Goal: Information Seeking & Learning: Learn about a topic

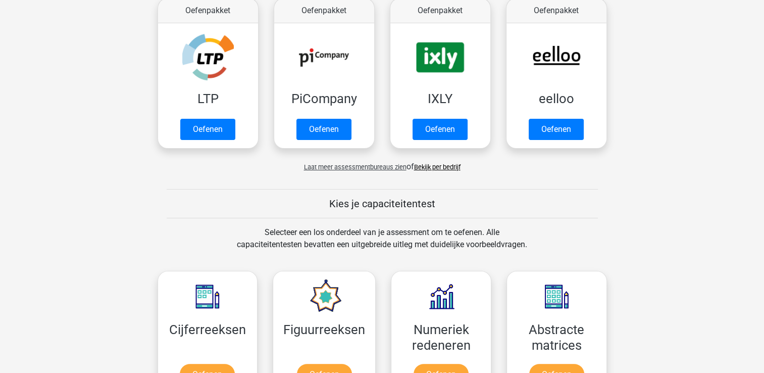
scroll to position [253, 0]
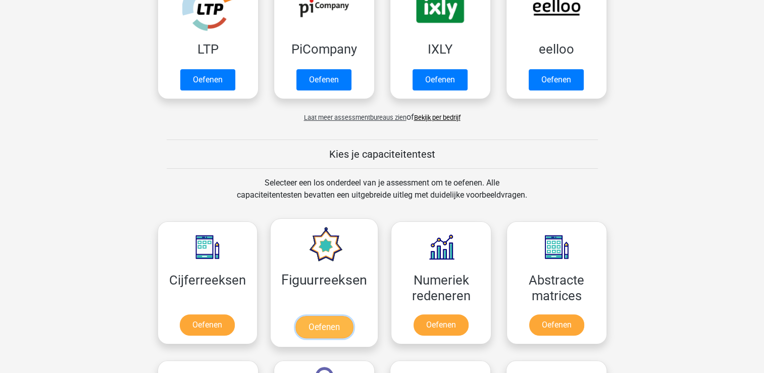
click at [310, 316] on link "Oefenen" at bounding box center [325, 327] width 58 height 22
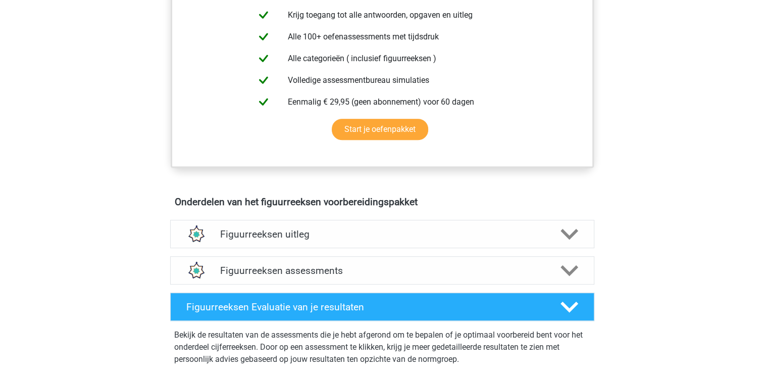
scroll to position [202, 0]
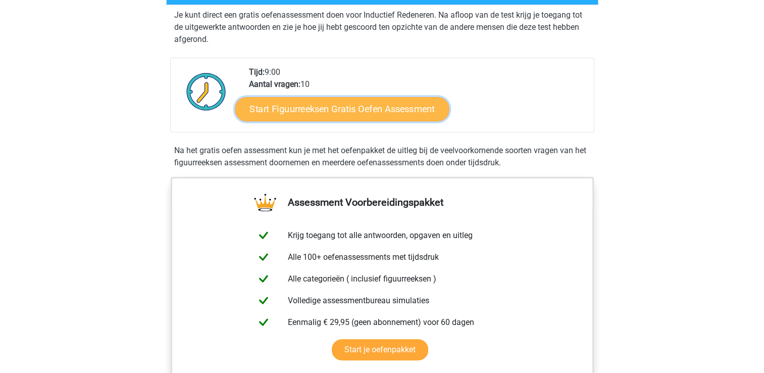
click at [334, 112] on link "Start Figuurreeksen Gratis Oefen Assessment" at bounding box center [342, 108] width 214 height 24
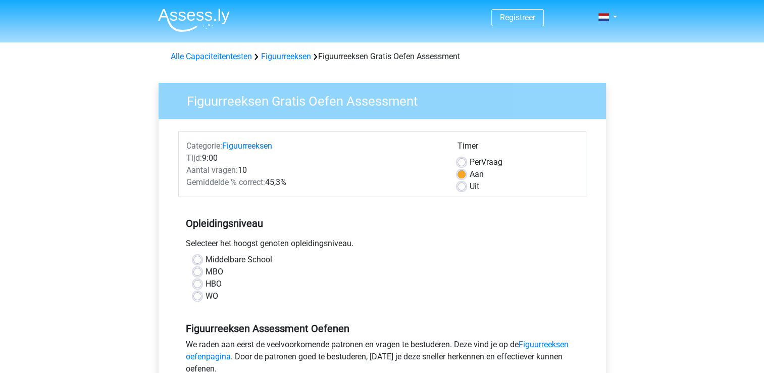
click at [206, 280] on label "HBO" at bounding box center [214, 284] width 16 height 12
click at [200, 280] on input "HBO" at bounding box center [198, 283] width 8 height 10
radio input "true"
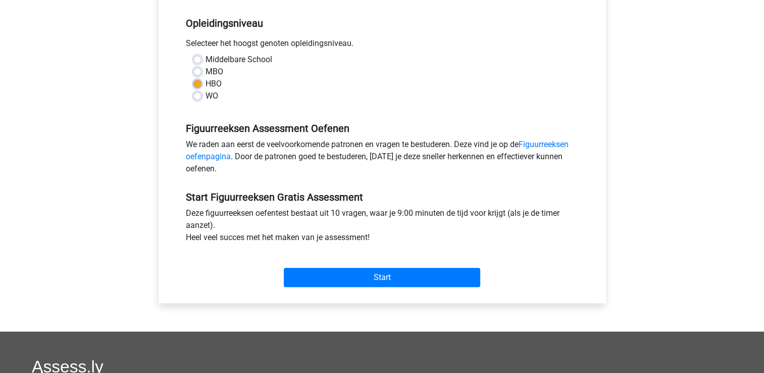
scroll to position [202, 0]
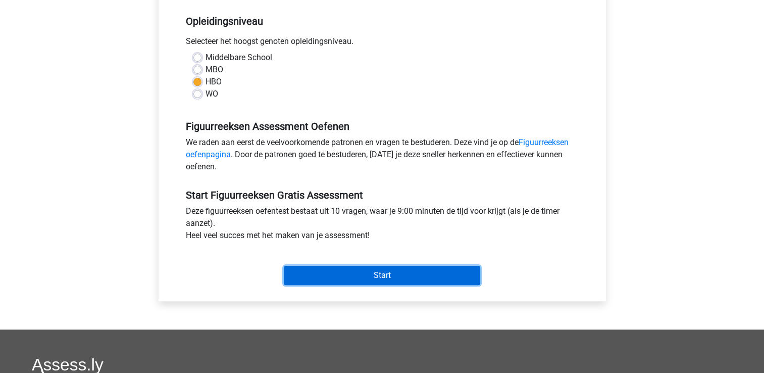
click at [356, 270] on input "Start" at bounding box center [382, 275] width 197 height 19
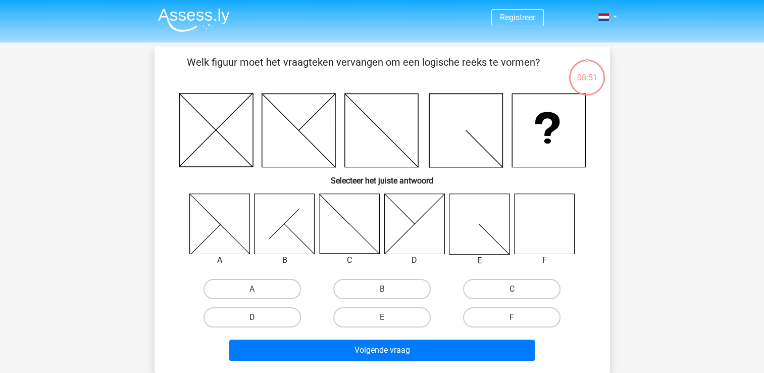
click at [546, 237] on icon at bounding box center [544, 224] width 60 height 60
click at [522, 310] on label "F" at bounding box center [512, 317] width 98 height 20
click at [519, 317] on input "F" at bounding box center [515, 320] width 7 height 7
radio input "true"
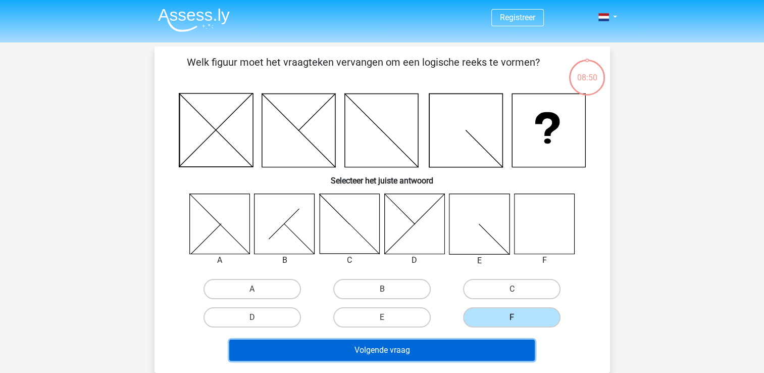
click at [492, 347] on button "Volgende vraag" at bounding box center [382, 350] width 306 height 21
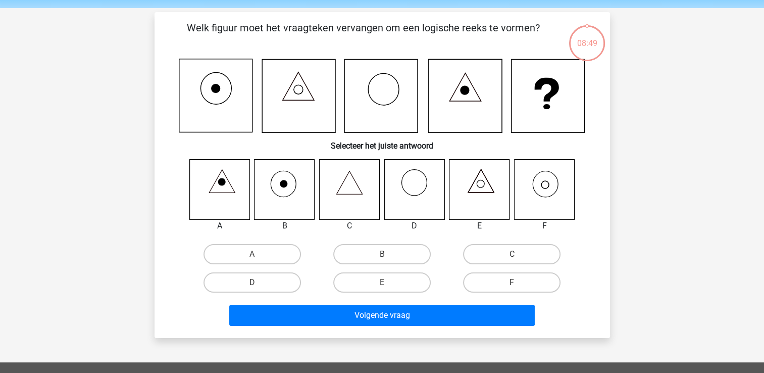
scroll to position [46, 0]
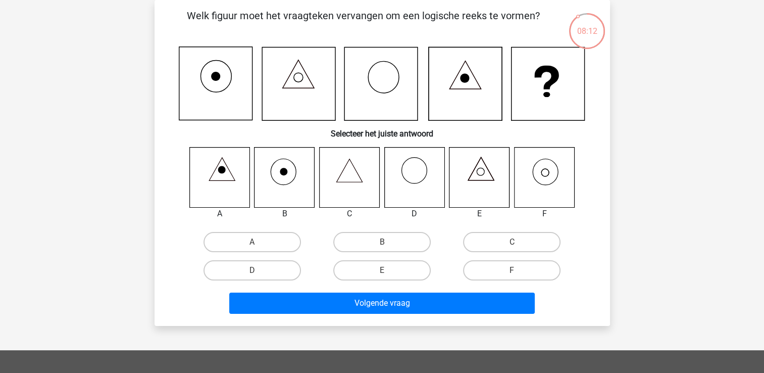
click at [546, 174] on icon at bounding box center [544, 177] width 60 height 60
click at [525, 269] on label "F" at bounding box center [512, 270] width 98 height 20
click at [519, 270] on input "F" at bounding box center [515, 273] width 7 height 7
radio input "true"
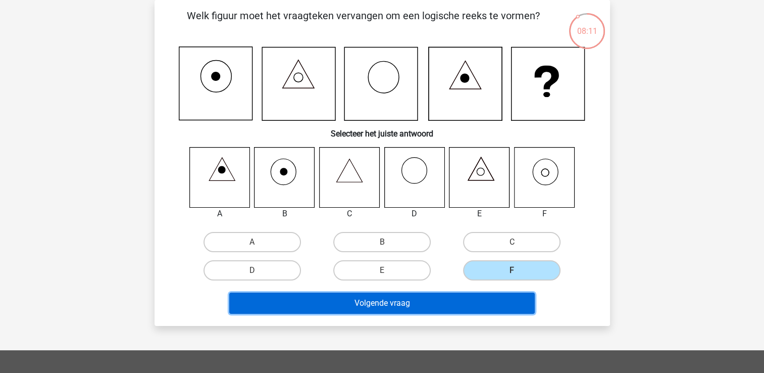
click at [511, 296] on button "Volgende vraag" at bounding box center [382, 303] width 306 height 21
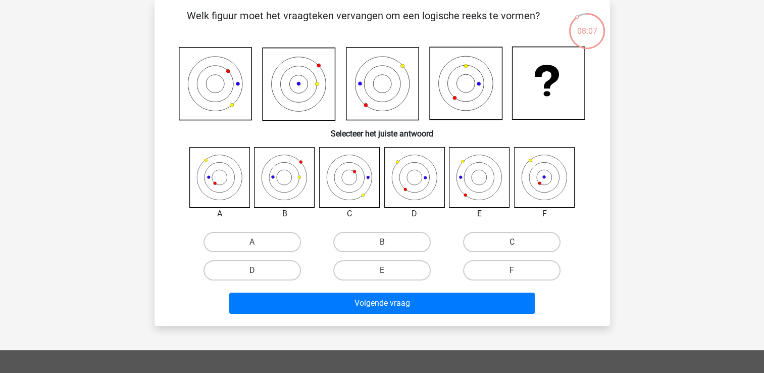
scroll to position [0, 0]
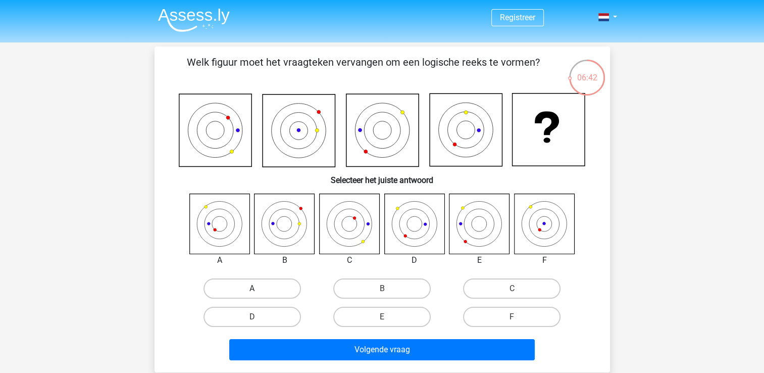
click at [235, 291] on label "A" at bounding box center [253, 288] width 98 height 20
click at [252, 291] on input "A" at bounding box center [255, 291] width 7 height 7
radio input "true"
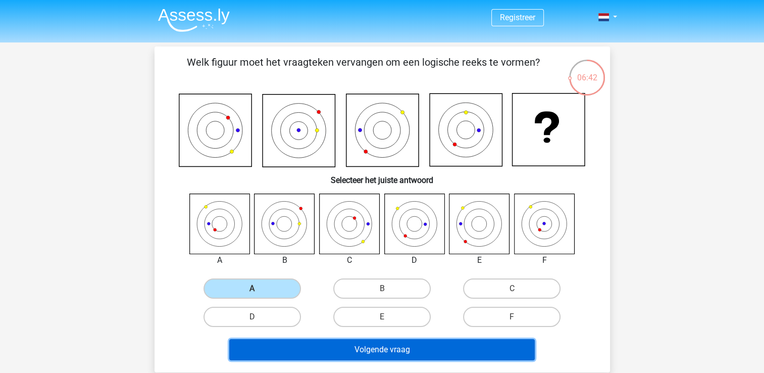
click at [317, 351] on button "Volgende vraag" at bounding box center [382, 349] width 306 height 21
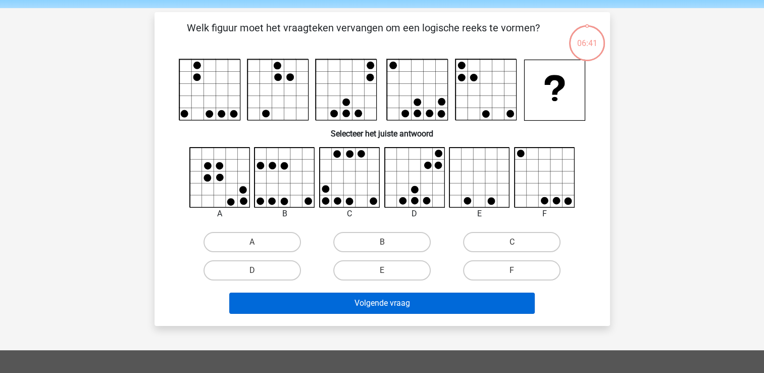
scroll to position [46, 0]
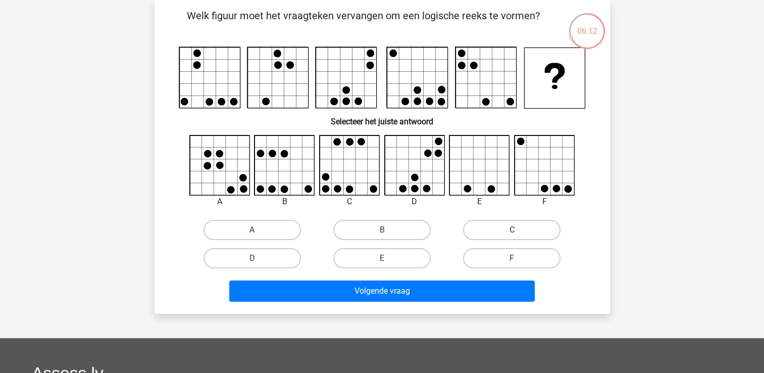
click at [501, 222] on label "C" at bounding box center [512, 230] width 98 height 20
click at [512, 230] on input "C" at bounding box center [515, 233] width 7 height 7
radio input "true"
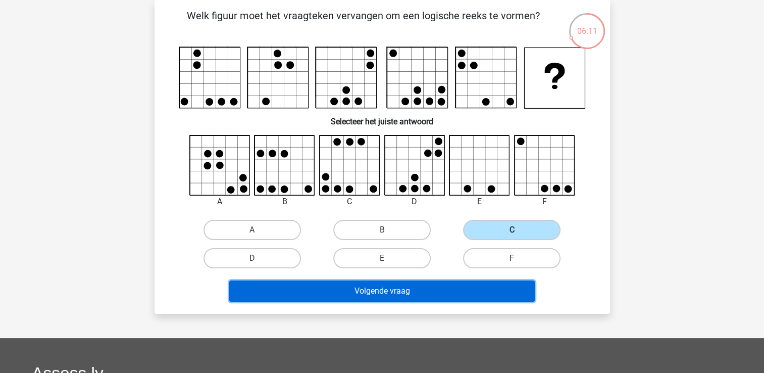
click at [415, 290] on button "Volgende vraag" at bounding box center [382, 290] width 306 height 21
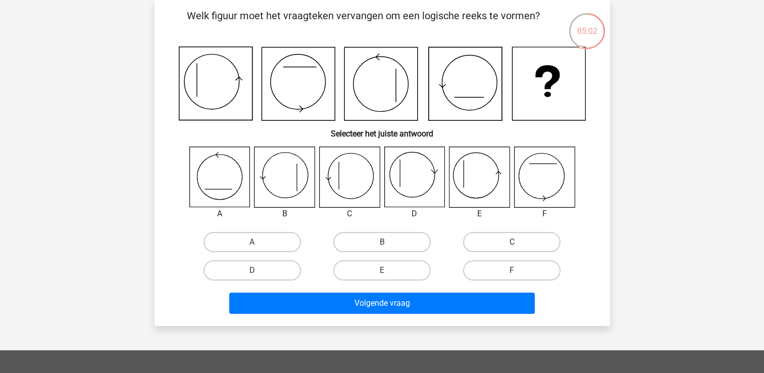
click at [502, 237] on label "C" at bounding box center [512, 242] width 98 height 20
click at [512, 242] on input "C" at bounding box center [515, 245] width 7 height 7
radio input "true"
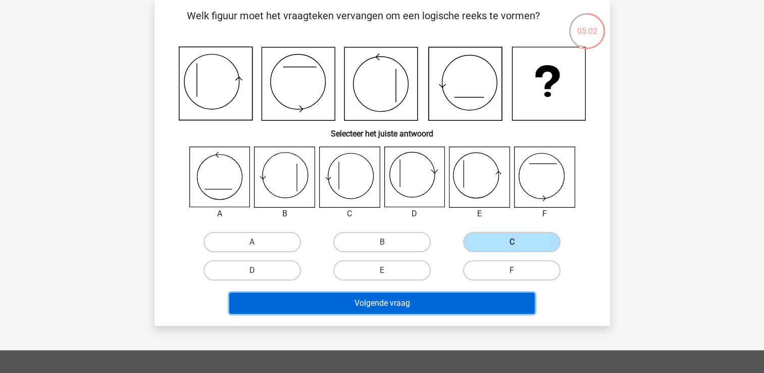
click at [457, 304] on button "Volgende vraag" at bounding box center [382, 303] width 306 height 21
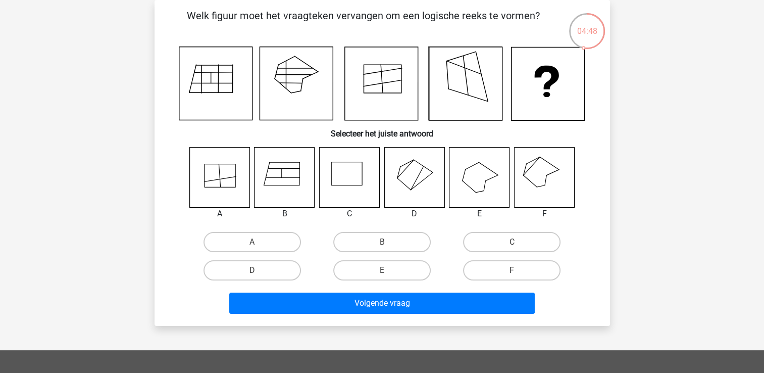
click at [551, 165] on icon at bounding box center [544, 177] width 60 height 60
click at [505, 273] on label "F" at bounding box center [512, 270] width 98 height 20
click at [512, 273] on input "F" at bounding box center [515, 273] width 7 height 7
radio input "true"
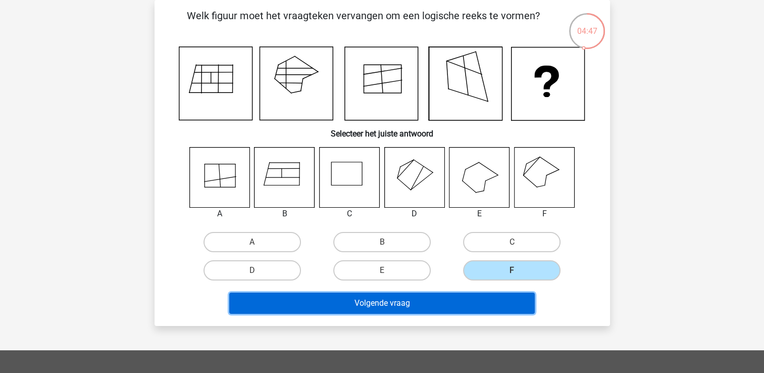
click at [504, 296] on button "Volgende vraag" at bounding box center [382, 303] width 306 height 21
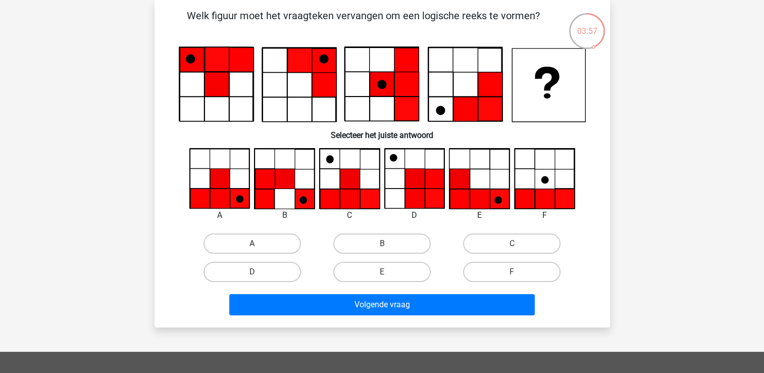
click at [254, 242] on label "A" at bounding box center [253, 243] width 98 height 20
click at [254, 244] on input "A" at bounding box center [255, 247] width 7 height 7
radio input "true"
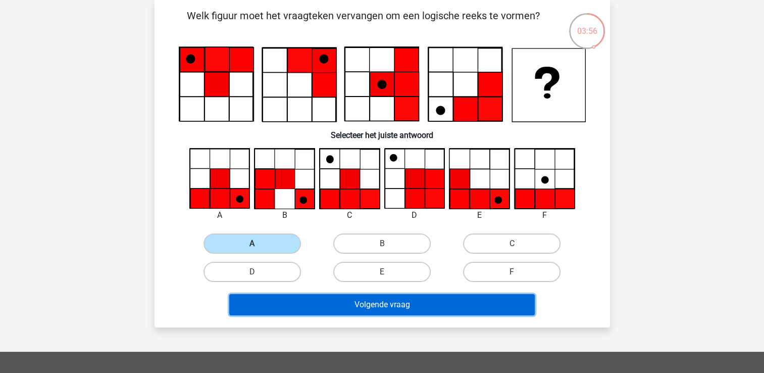
click at [359, 297] on button "Volgende vraag" at bounding box center [382, 304] width 306 height 21
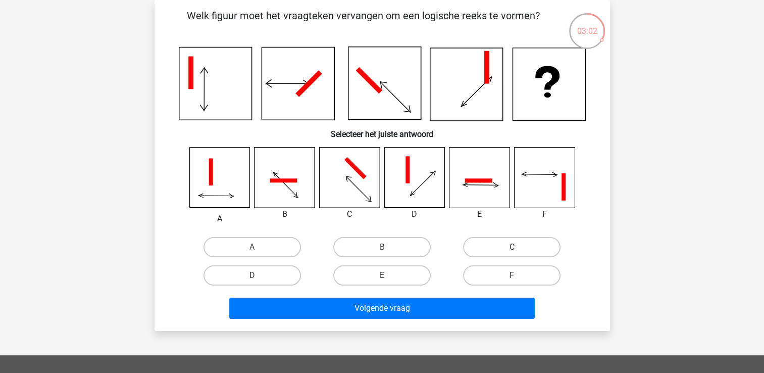
click at [393, 275] on label "E" at bounding box center [382, 275] width 98 height 20
click at [389, 275] on input "E" at bounding box center [385, 278] width 7 height 7
radio input "true"
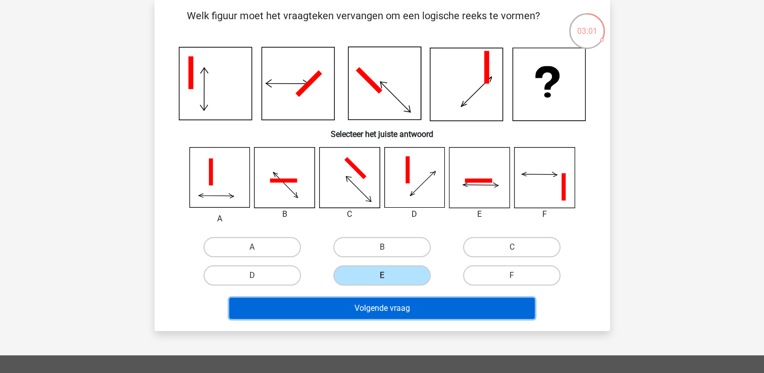
click at [402, 307] on button "Volgende vraag" at bounding box center [382, 308] width 306 height 21
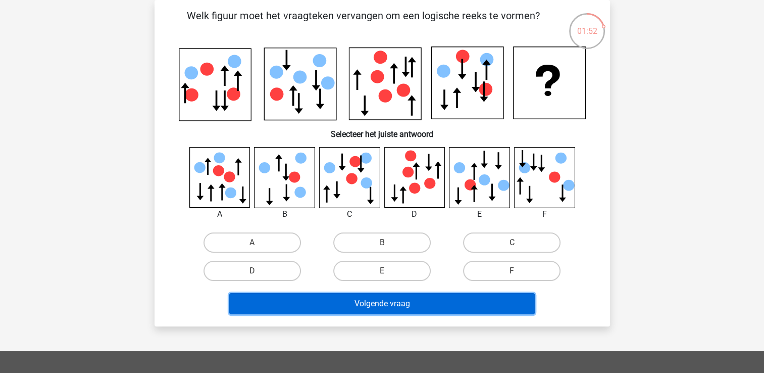
click at [392, 299] on button "Volgende vraag" at bounding box center [382, 303] width 306 height 21
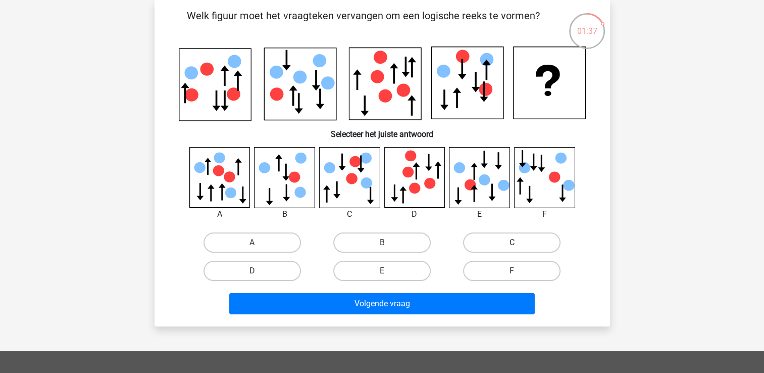
click at [495, 236] on label "C" at bounding box center [512, 242] width 98 height 20
click at [512, 243] on input "C" at bounding box center [515, 246] width 7 height 7
radio input "true"
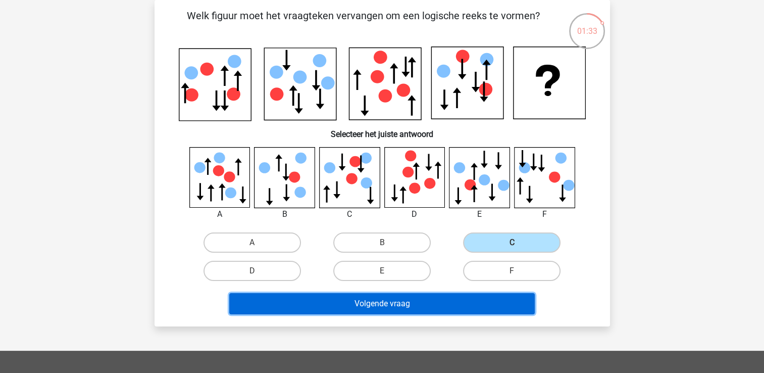
click at [469, 314] on div "Volgende vraag" at bounding box center [382, 305] width 390 height 25
click at [472, 300] on button "Volgende vraag" at bounding box center [382, 303] width 306 height 21
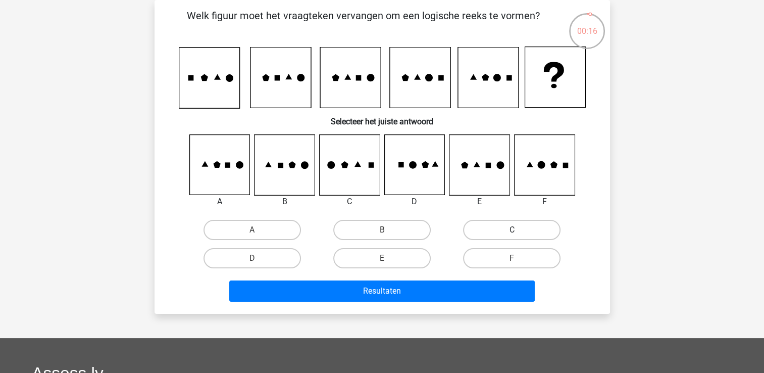
click at [510, 229] on label "C" at bounding box center [512, 230] width 98 height 20
click at [512, 230] on input "C" at bounding box center [515, 233] width 7 height 7
radio input "true"
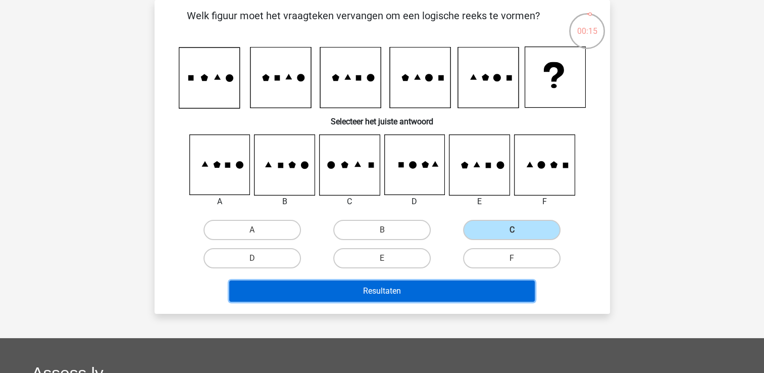
click at [491, 288] on button "Resultaten" at bounding box center [382, 290] width 306 height 21
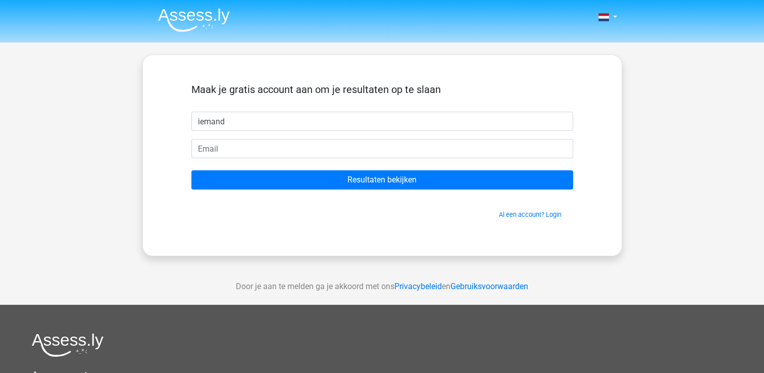
type input "iemand"
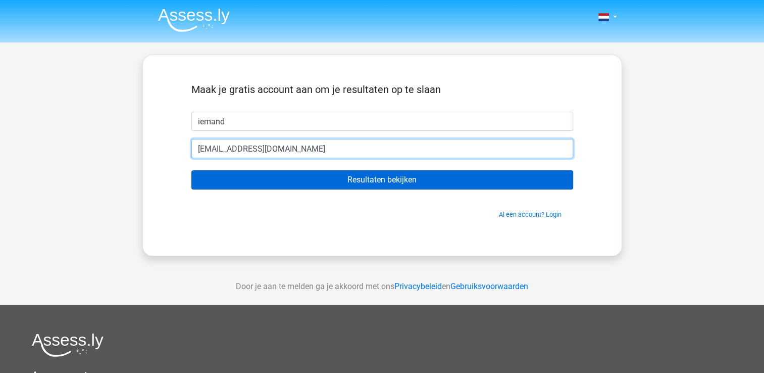
type input "[EMAIL_ADDRESS][DOMAIN_NAME]"
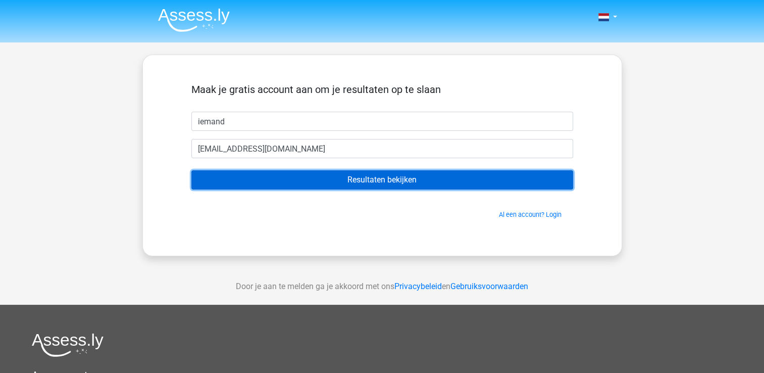
click at [374, 179] on input "Resultaten bekijken" at bounding box center [382, 179] width 382 height 19
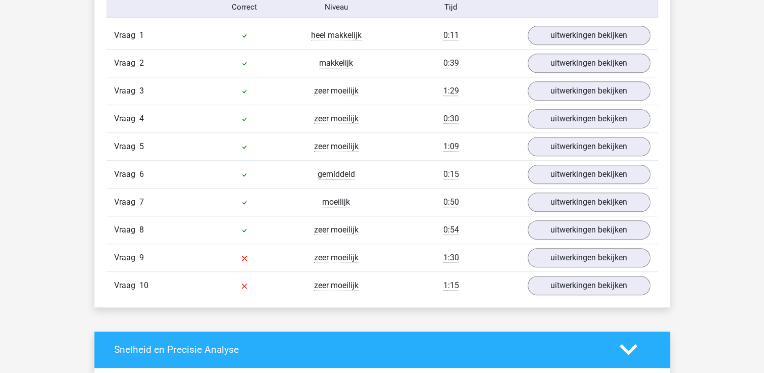
scroll to position [847, 0]
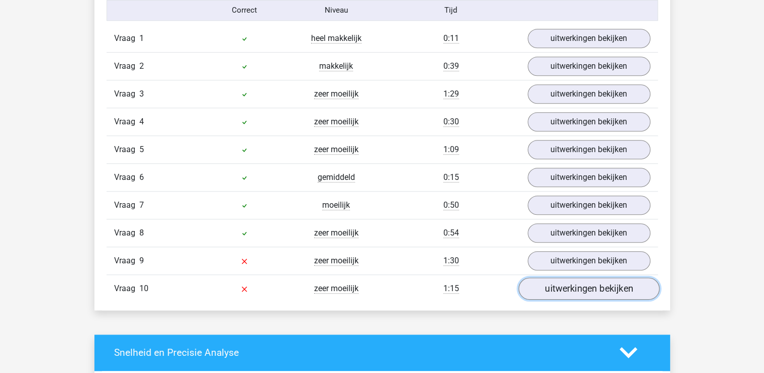
click at [572, 284] on link "uitwerkingen bekijken" at bounding box center [588, 288] width 141 height 22
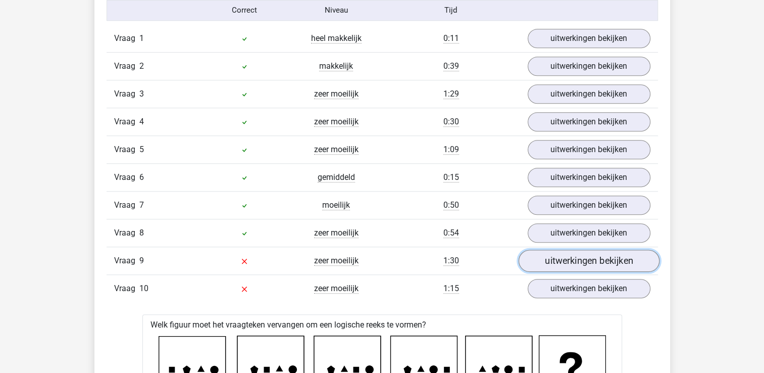
click at [596, 258] on link "uitwerkingen bekijken" at bounding box center [588, 261] width 141 height 22
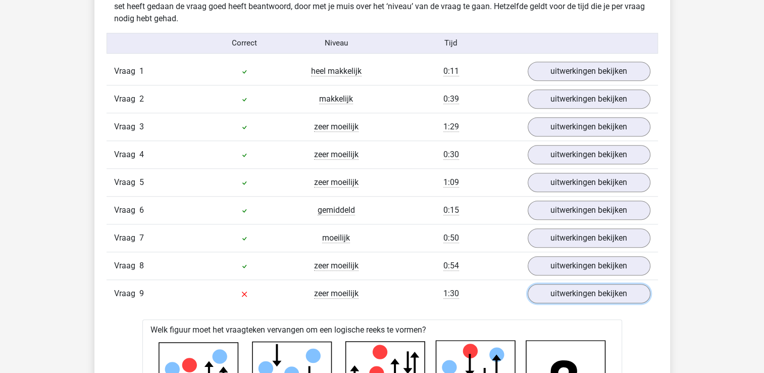
scroll to position [810, 0]
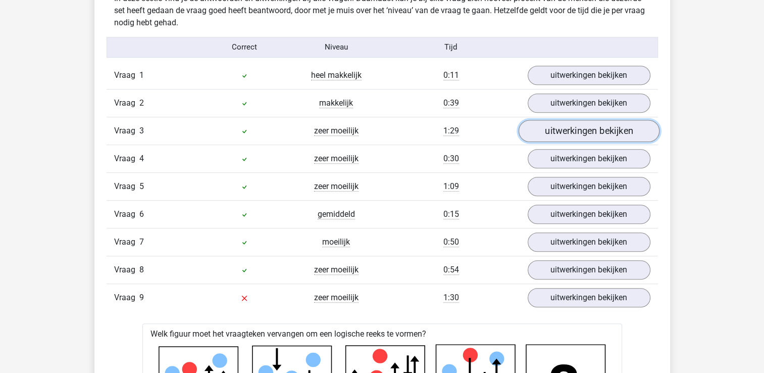
click at [585, 131] on link "uitwerkingen bekijken" at bounding box center [588, 131] width 141 height 22
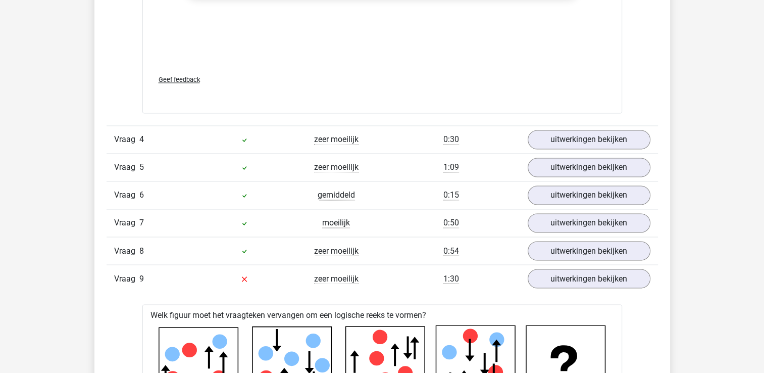
scroll to position [1669, 0]
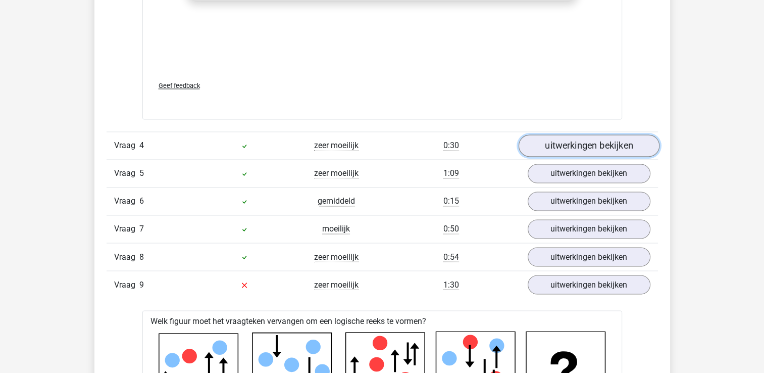
click at [560, 143] on link "uitwerkingen bekijken" at bounding box center [588, 145] width 141 height 22
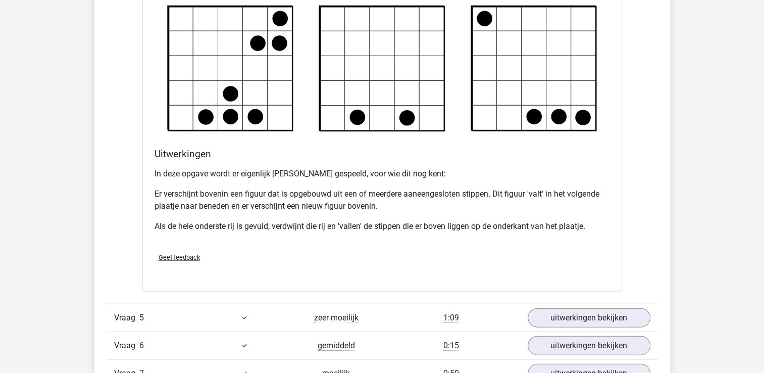
scroll to position [2276, 0]
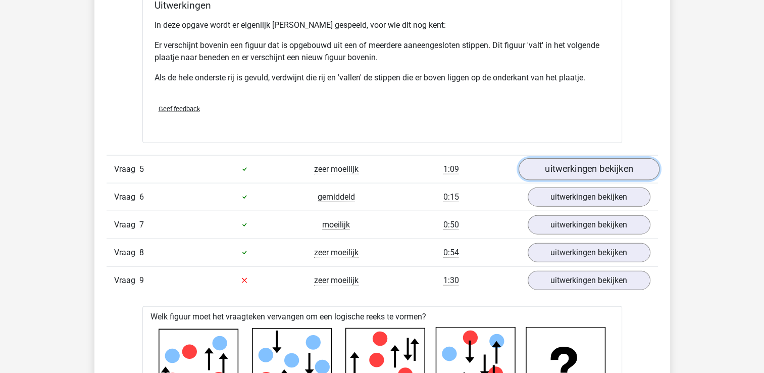
click at [566, 170] on link "uitwerkingen bekijken" at bounding box center [588, 169] width 141 height 22
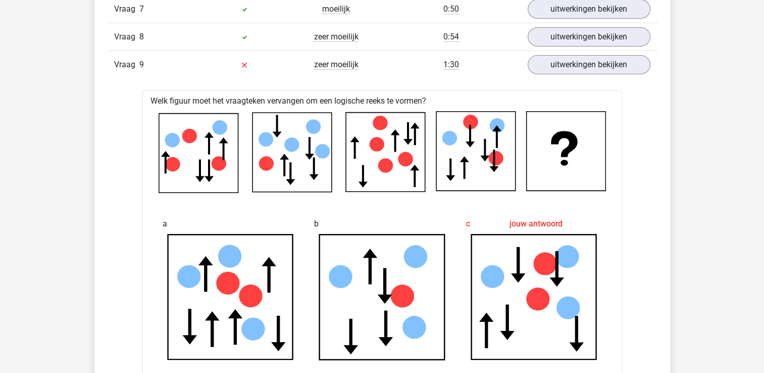
scroll to position [3236, 0]
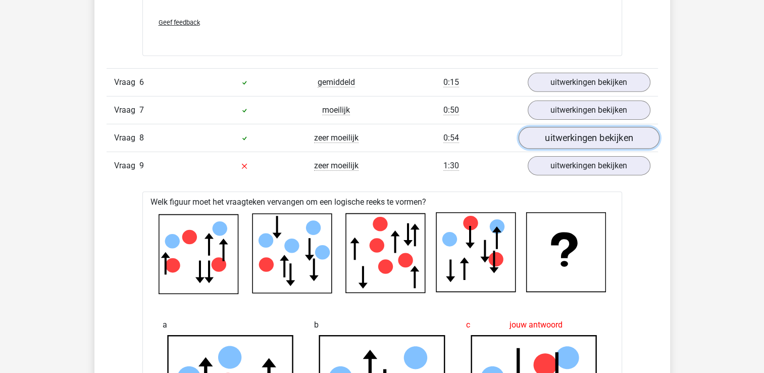
click at [565, 135] on link "uitwerkingen bekijken" at bounding box center [588, 138] width 141 height 22
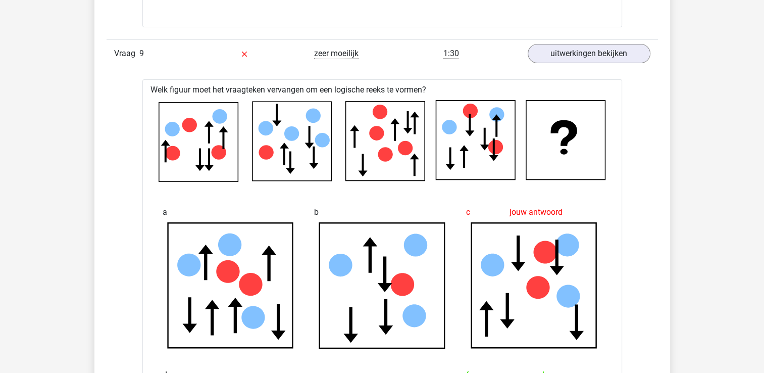
scroll to position [3993, 0]
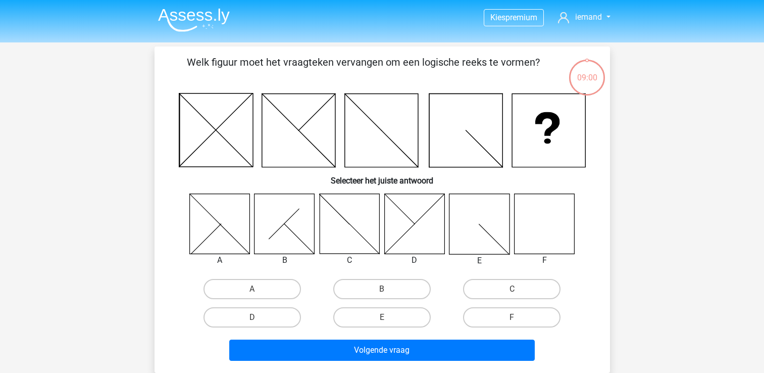
scroll to position [46, 0]
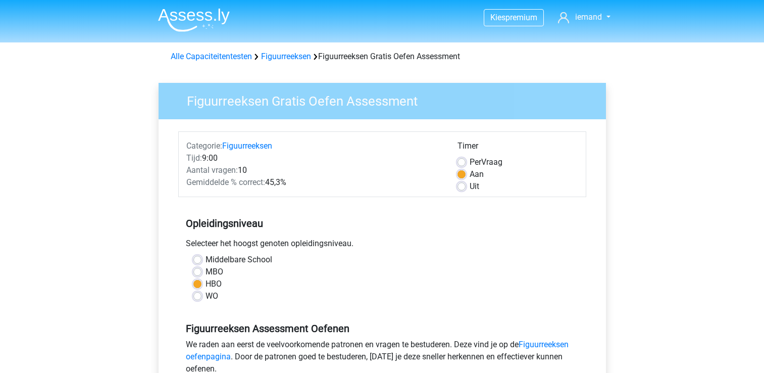
scroll to position [202, 0]
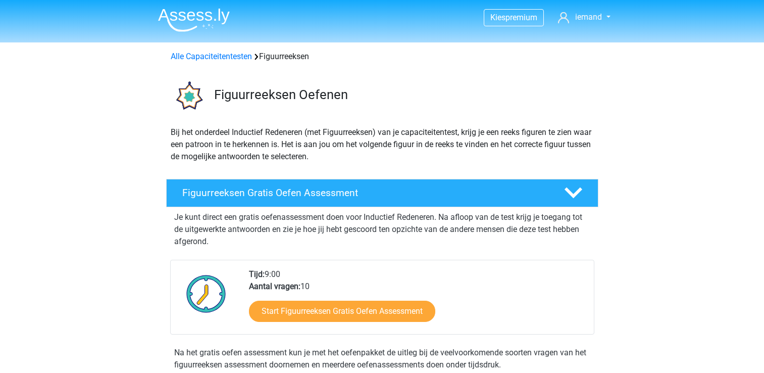
scroll to position [202, 0]
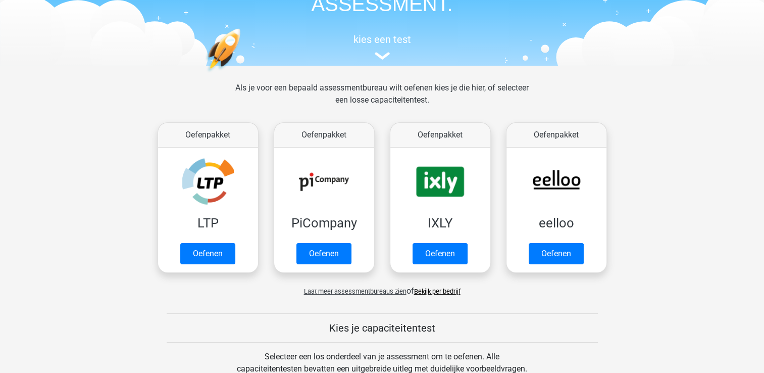
scroll to position [51, 0]
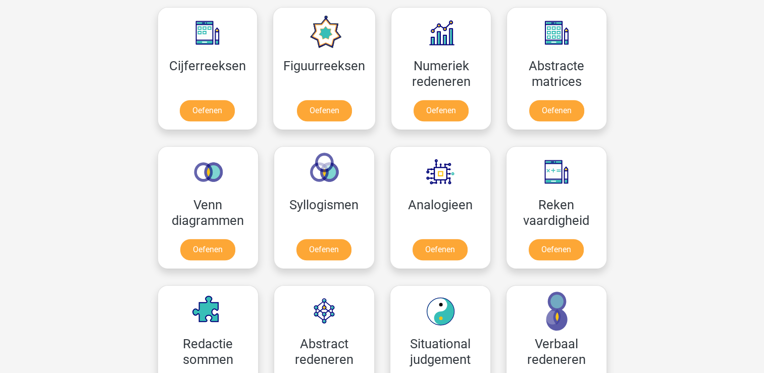
scroll to position [505, 0]
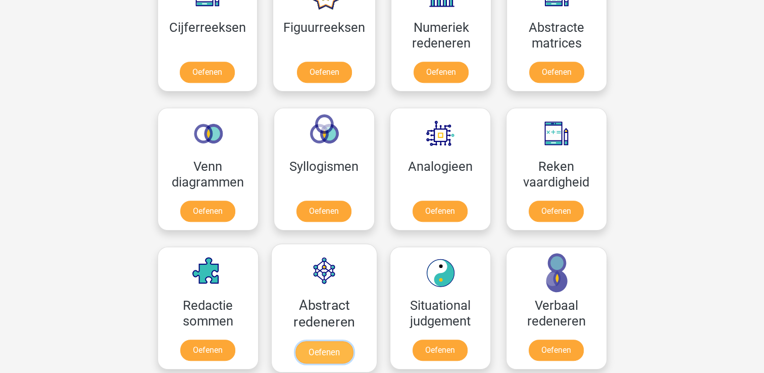
click at [317, 353] on link "Oefenen" at bounding box center [324, 352] width 58 height 22
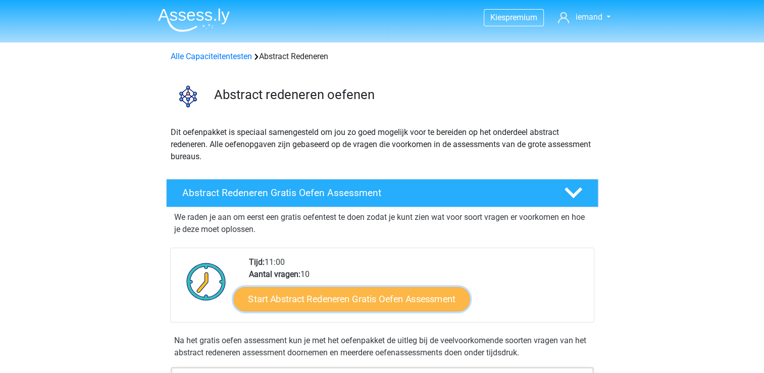
click at [348, 298] on link "Start Abstract Redeneren Gratis Oefen Assessment" at bounding box center [351, 298] width 236 height 24
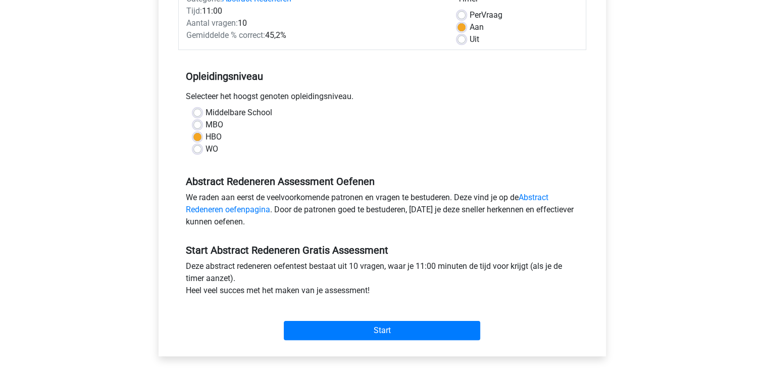
scroll to position [202, 0]
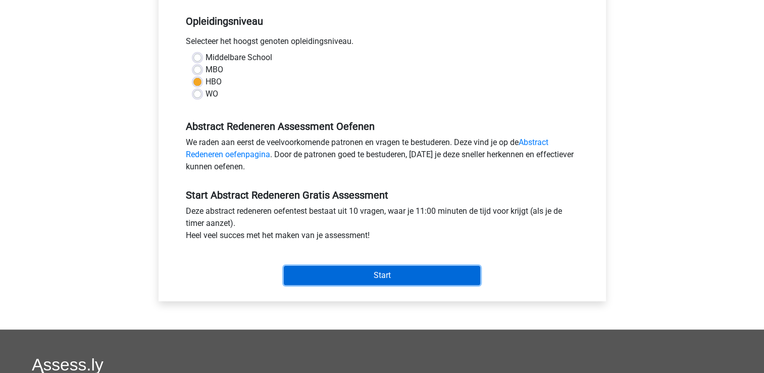
click at [417, 277] on input "Start" at bounding box center [382, 275] width 197 height 19
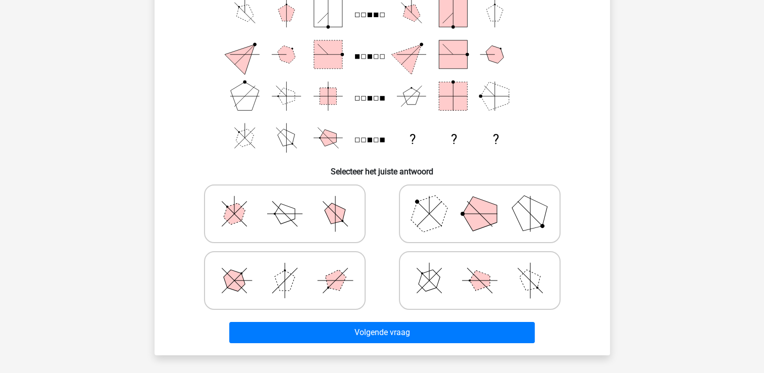
scroll to position [51, 0]
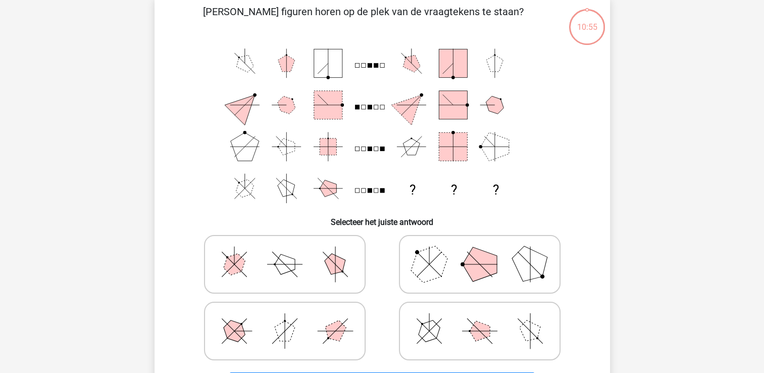
click at [359, 66] on rect at bounding box center [357, 65] width 4 height 4
click at [358, 64] on rect at bounding box center [357, 65] width 4 height 4
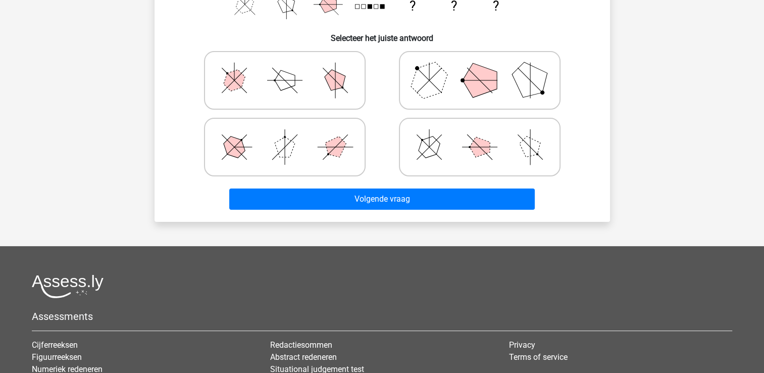
scroll to position [253, 0]
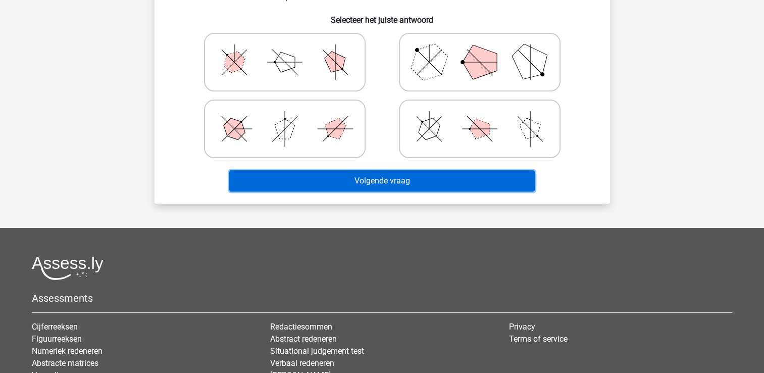
click at [484, 185] on button "Volgende vraag" at bounding box center [382, 180] width 306 height 21
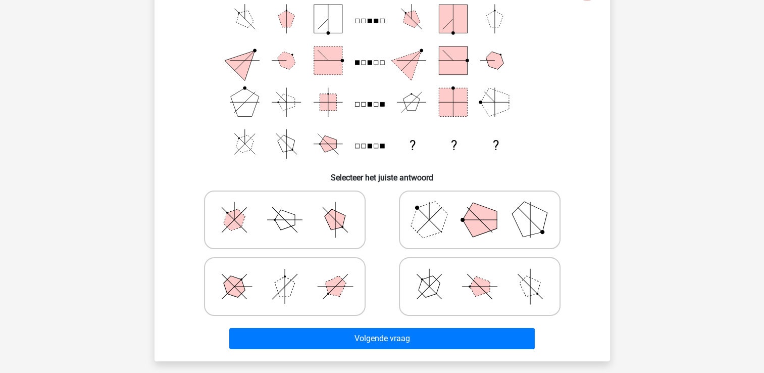
scroll to position [101, 0]
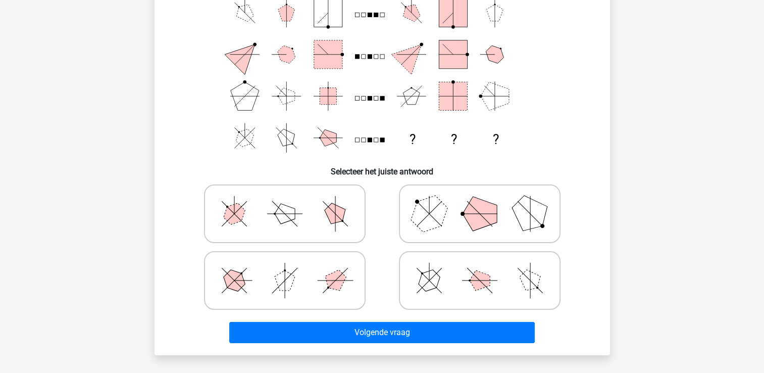
click at [451, 209] on icon at bounding box center [480, 213] width 152 height 51
click at [480, 201] on input "radio" at bounding box center [483, 198] width 7 height 7
radio input "true"
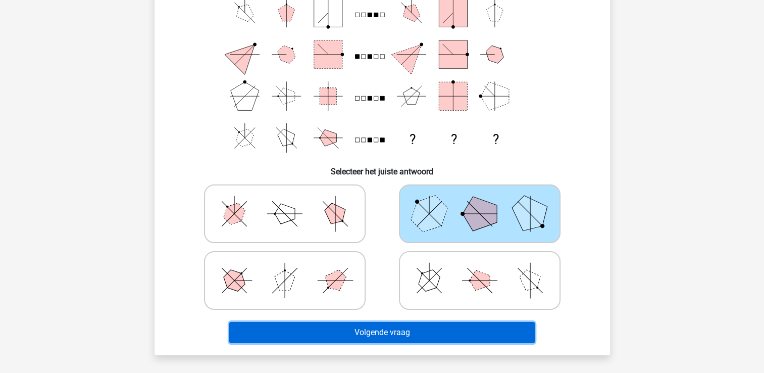
click at [463, 330] on button "Volgende vraag" at bounding box center [382, 332] width 306 height 21
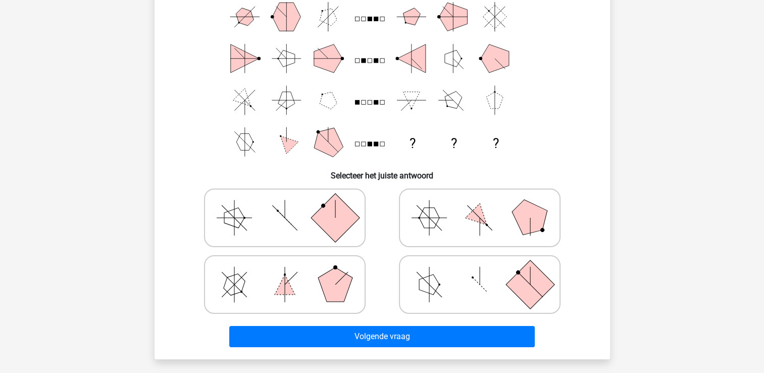
scroll to position [148, 0]
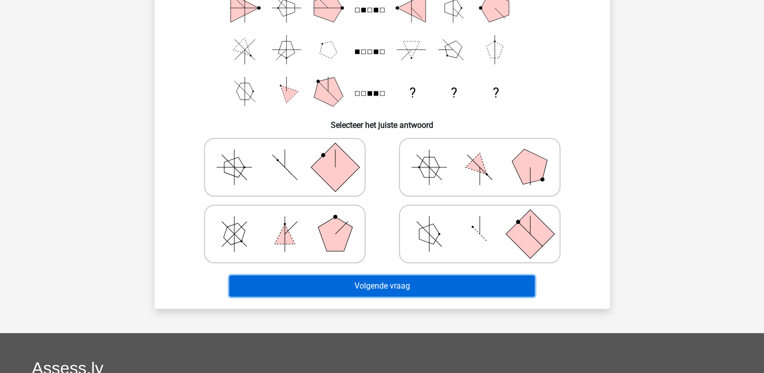
click at [492, 286] on button "Volgende vraag" at bounding box center [382, 285] width 306 height 21
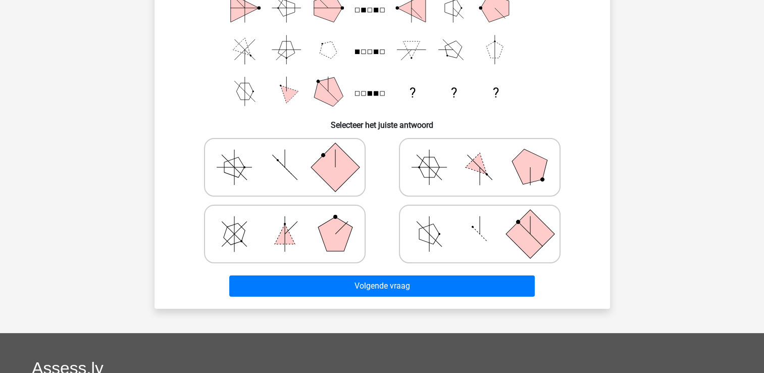
click at [499, 244] on icon at bounding box center [480, 234] width 152 height 51
click at [487, 221] on input "radio" at bounding box center [483, 218] width 7 height 7
radio input "true"
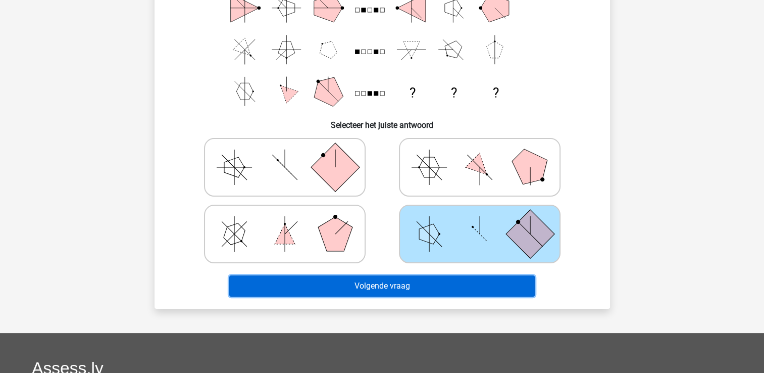
click at [499, 280] on button "Volgende vraag" at bounding box center [382, 285] width 306 height 21
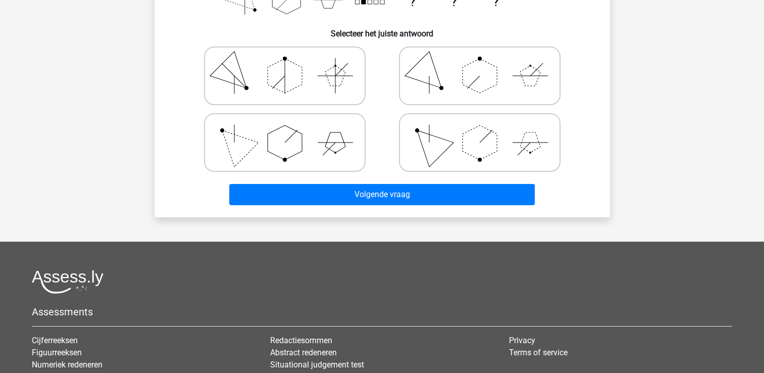
scroll to position [249, 0]
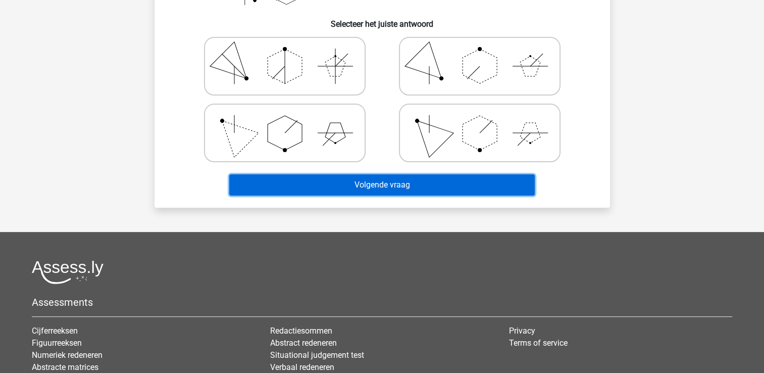
drag, startPoint x: 495, startPoint y: 185, endPoint x: 495, endPoint y: 173, distance: 11.6
click at [495, 185] on button "Volgende vraag" at bounding box center [382, 184] width 306 height 21
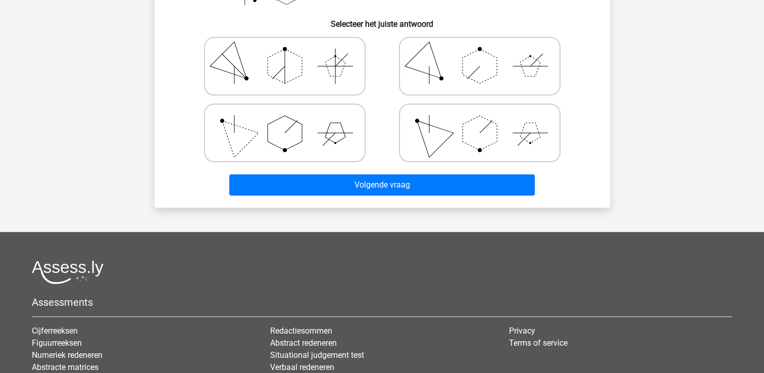
click at [497, 142] on icon at bounding box center [480, 133] width 152 height 51
click at [487, 120] on input "radio" at bounding box center [483, 117] width 7 height 7
radio input "true"
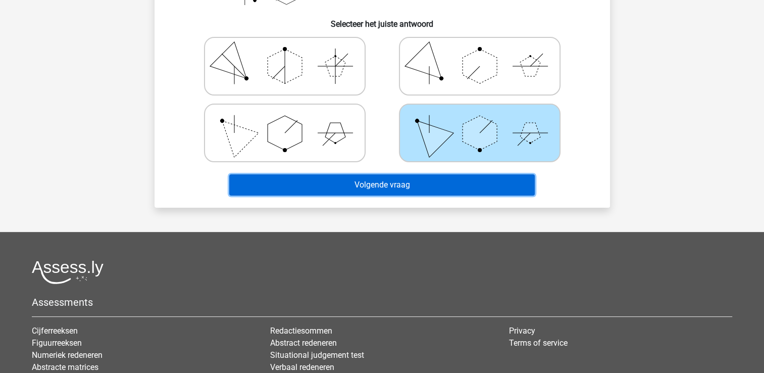
click at [494, 180] on button "Volgende vraag" at bounding box center [382, 184] width 306 height 21
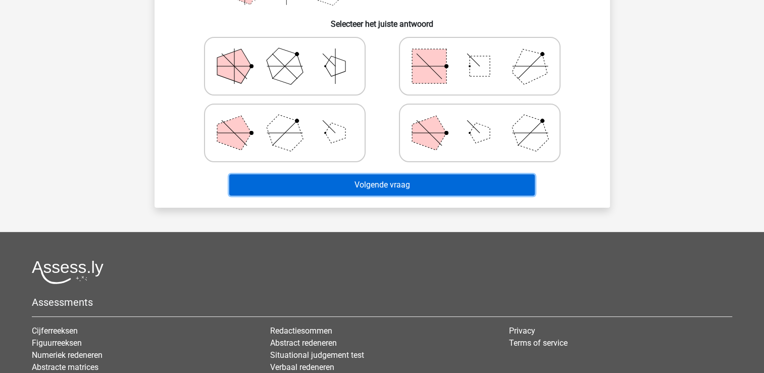
click at [463, 187] on button "Volgende vraag" at bounding box center [382, 184] width 306 height 21
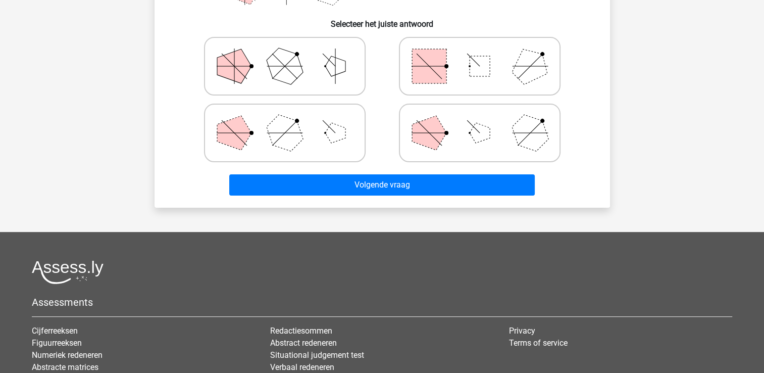
click at [479, 141] on icon at bounding box center [480, 133] width 152 height 51
click at [480, 120] on input "radio" at bounding box center [483, 117] width 7 height 7
radio input "true"
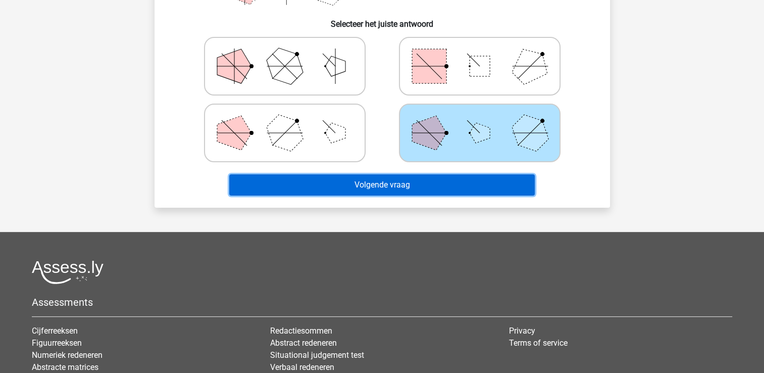
click at [475, 188] on button "Volgende vraag" at bounding box center [382, 184] width 306 height 21
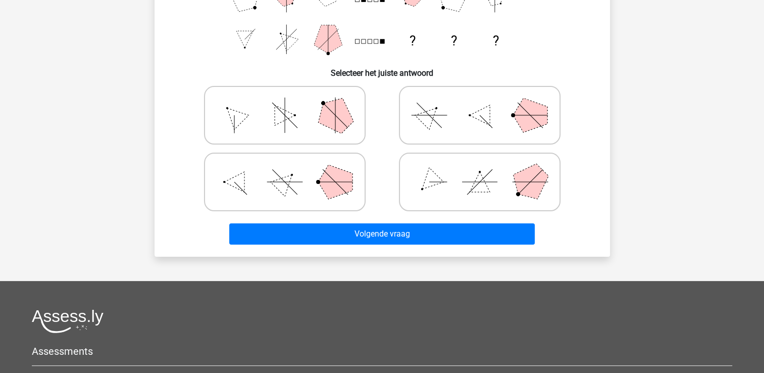
scroll to position [202, 0]
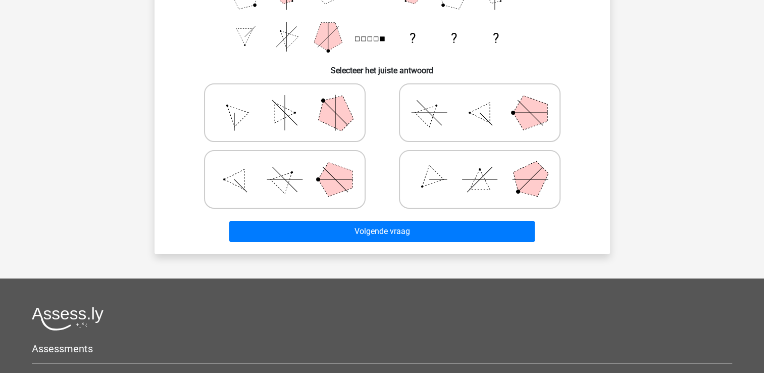
click at [489, 177] on icon at bounding box center [480, 179] width 152 height 51
click at [487, 167] on input "radio" at bounding box center [483, 163] width 7 height 7
radio input "true"
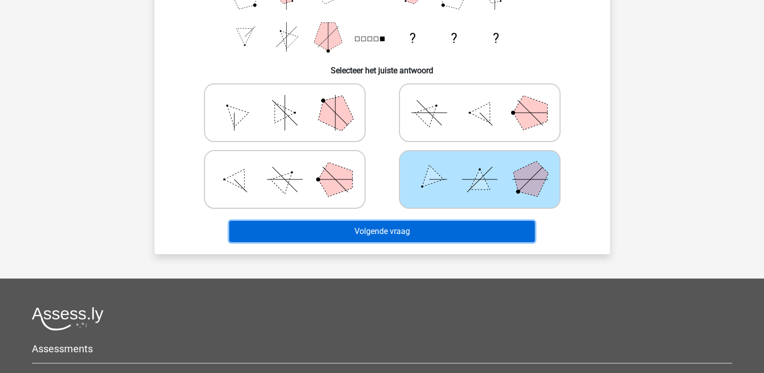
click at [481, 226] on button "Volgende vraag" at bounding box center [382, 231] width 306 height 21
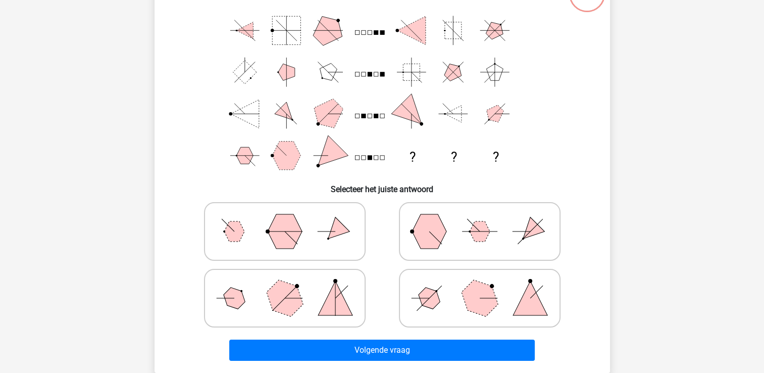
scroll to position [46, 0]
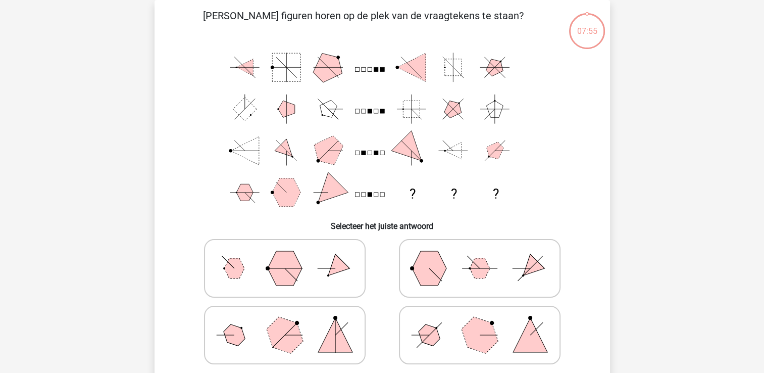
click at [481, 252] on input "radio" at bounding box center [483, 252] width 7 height 7
radio input "true"
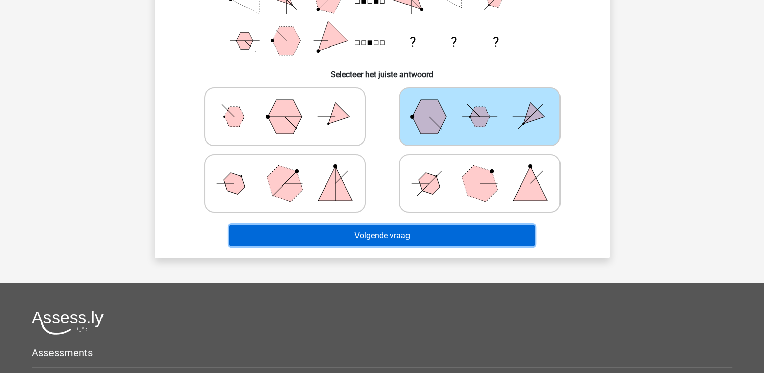
click at [491, 244] on button "Volgende vraag" at bounding box center [382, 235] width 306 height 21
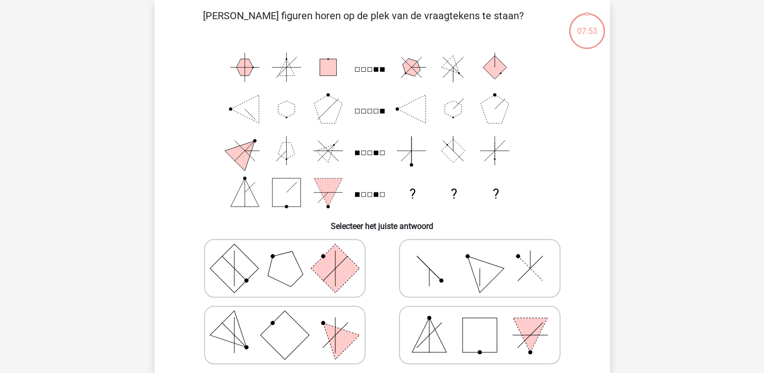
click at [491, 244] on icon at bounding box center [480, 268] width 152 height 51
click at [487, 249] on input "radio" at bounding box center [483, 252] width 7 height 7
radio input "true"
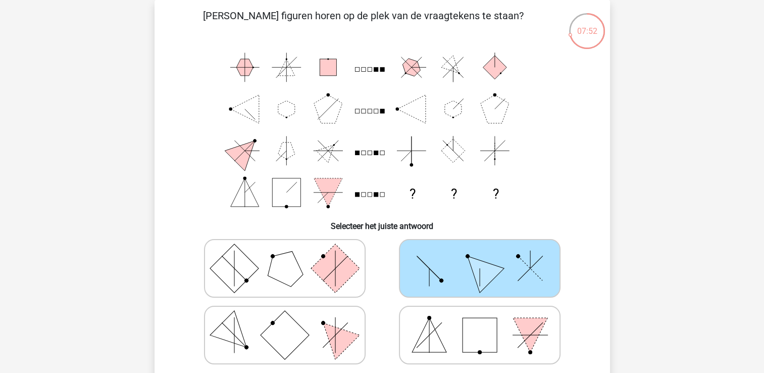
scroll to position [198, 0]
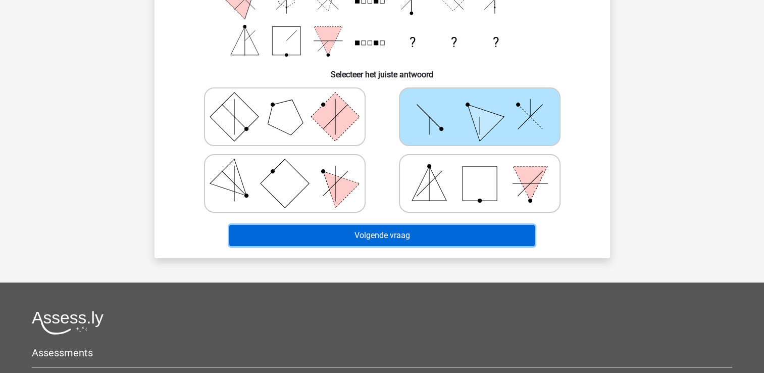
click at [493, 237] on button "Volgende vraag" at bounding box center [382, 235] width 306 height 21
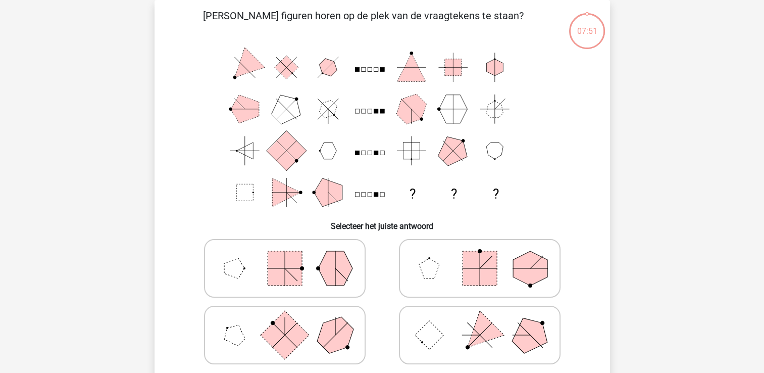
click at [497, 263] on rect at bounding box center [480, 268] width 34 height 34
click at [487, 256] on input "radio" at bounding box center [483, 252] width 7 height 7
radio input "true"
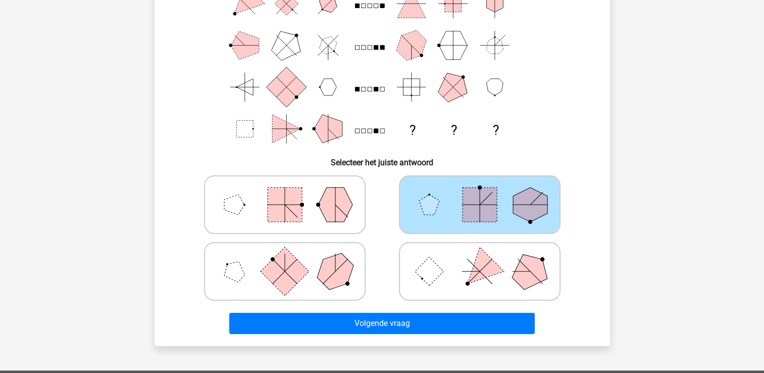
scroll to position [249, 0]
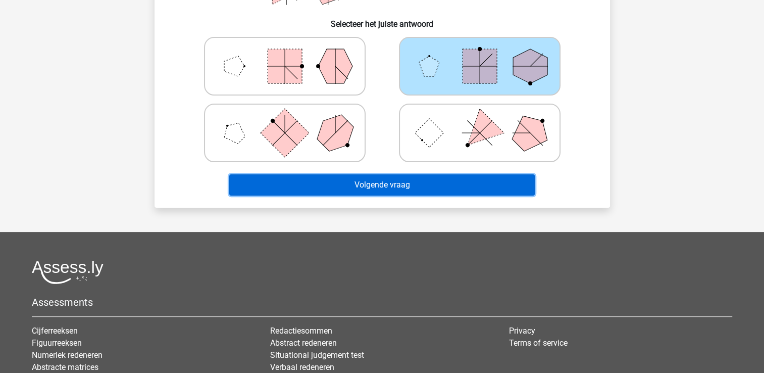
click at [501, 185] on button "Volgende vraag" at bounding box center [382, 184] width 306 height 21
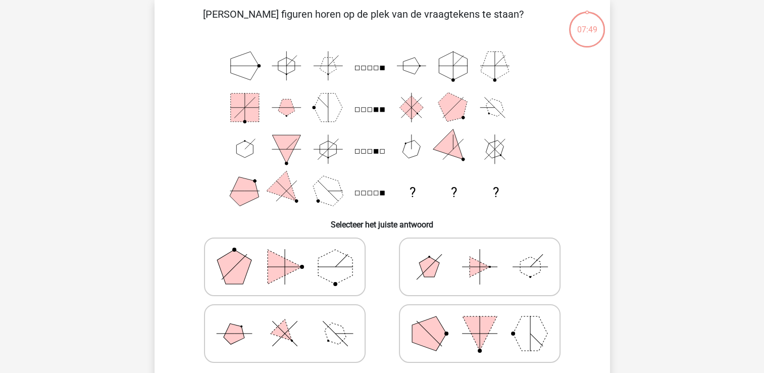
scroll to position [46, 0]
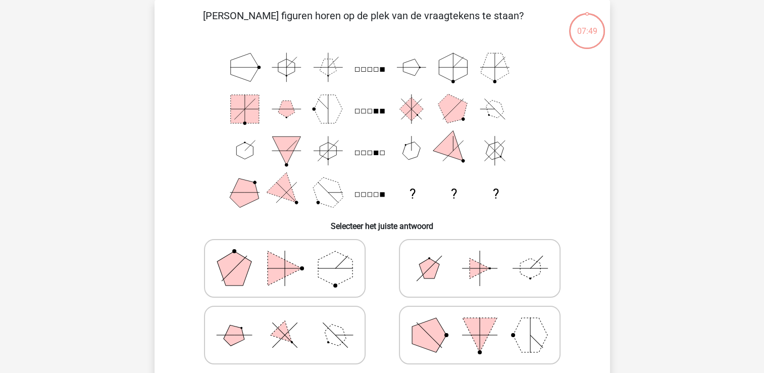
click at [497, 257] on icon at bounding box center [480, 268] width 152 height 51
click at [487, 256] on input "radio" at bounding box center [483, 252] width 7 height 7
radio input "true"
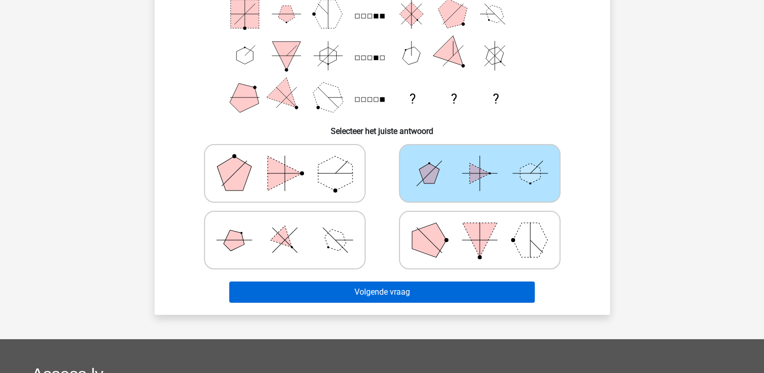
scroll to position [148, 0]
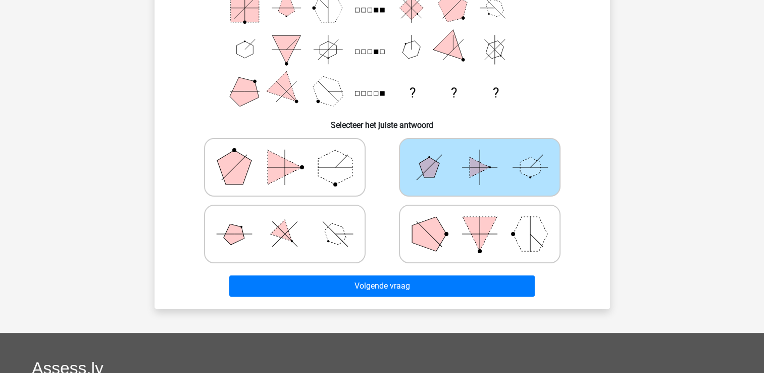
click at [491, 237] on icon at bounding box center [480, 234] width 152 height 51
click at [487, 221] on input "radio" at bounding box center [483, 218] width 7 height 7
radio input "true"
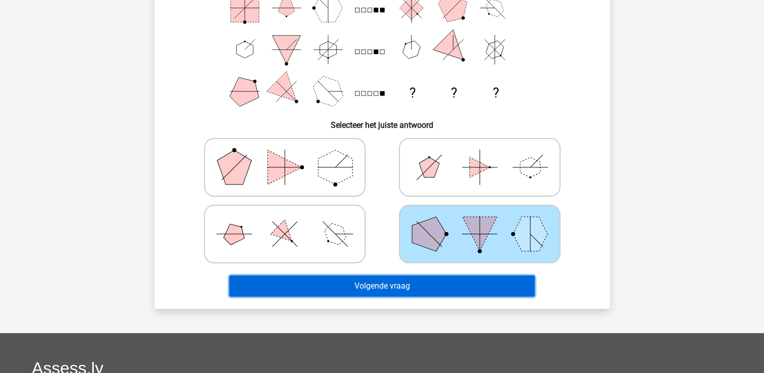
click at [488, 290] on button "Volgende vraag" at bounding box center [382, 285] width 306 height 21
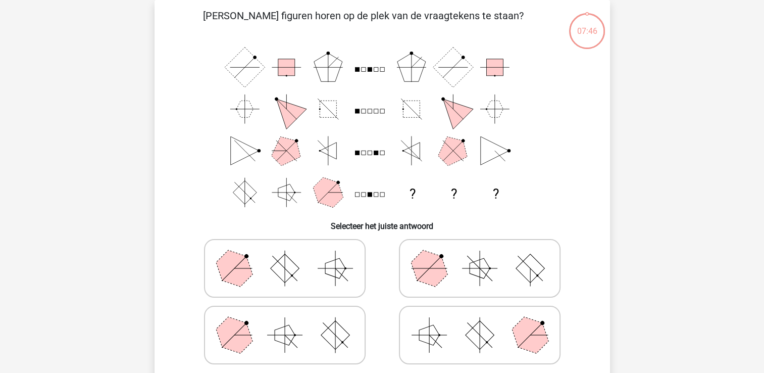
click at [488, 290] on icon at bounding box center [480, 268] width 152 height 51
click at [487, 256] on input "radio" at bounding box center [483, 252] width 7 height 7
radio input "true"
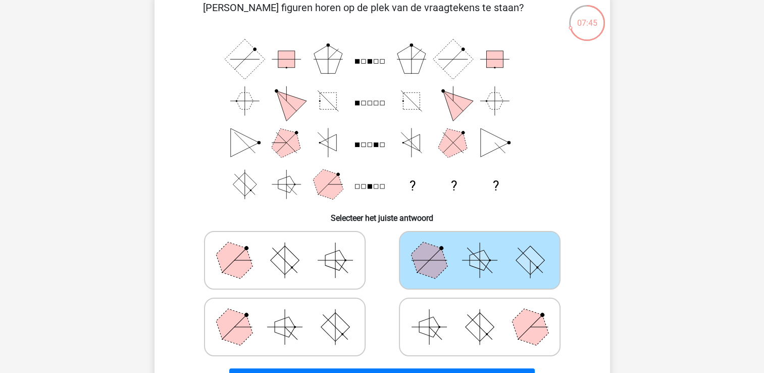
scroll to position [249, 0]
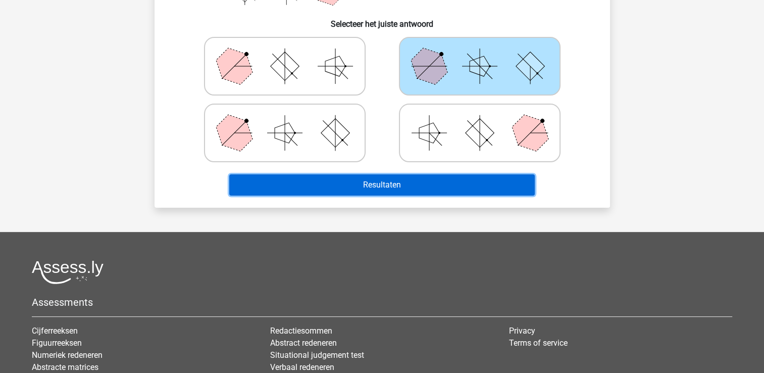
click at [483, 189] on button "Resultaten" at bounding box center [382, 184] width 306 height 21
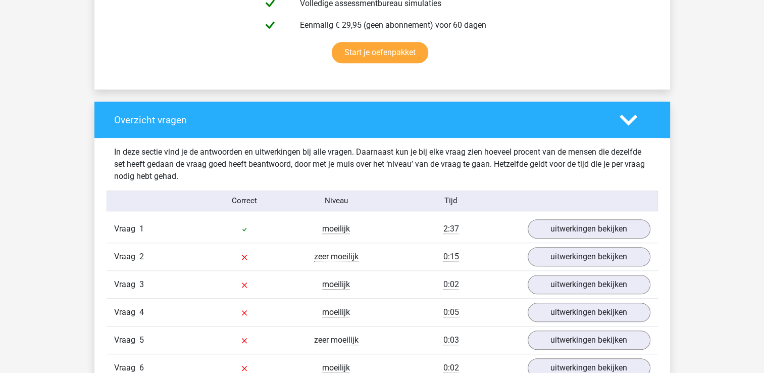
scroll to position [707, 0]
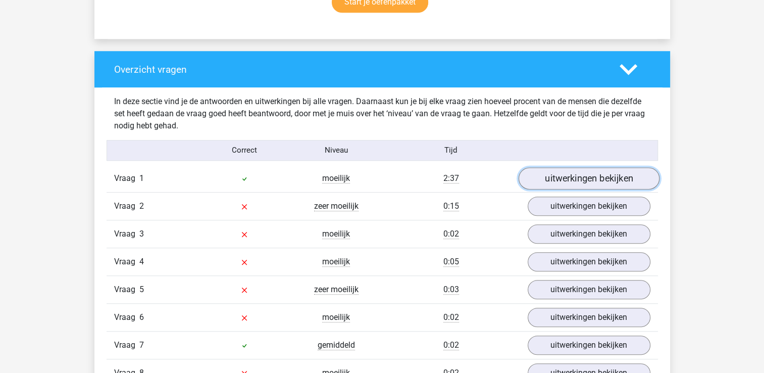
click at [577, 179] on link "uitwerkingen bekijken" at bounding box center [588, 178] width 141 height 22
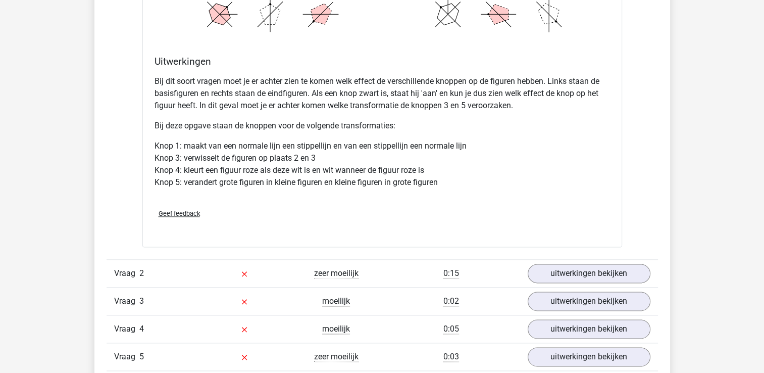
scroll to position [1263, 0]
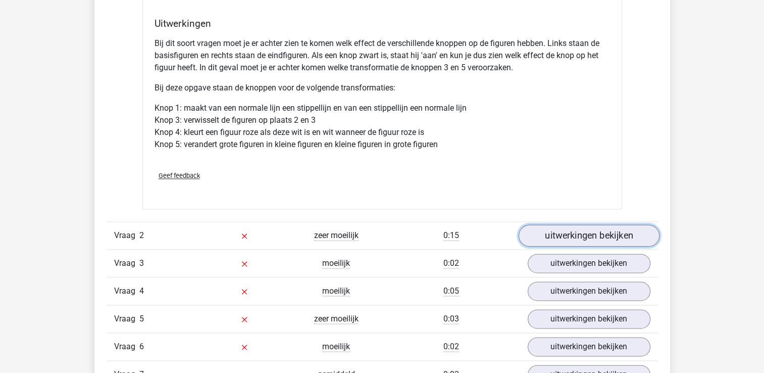
click at [571, 237] on link "uitwerkingen bekijken" at bounding box center [588, 235] width 141 height 22
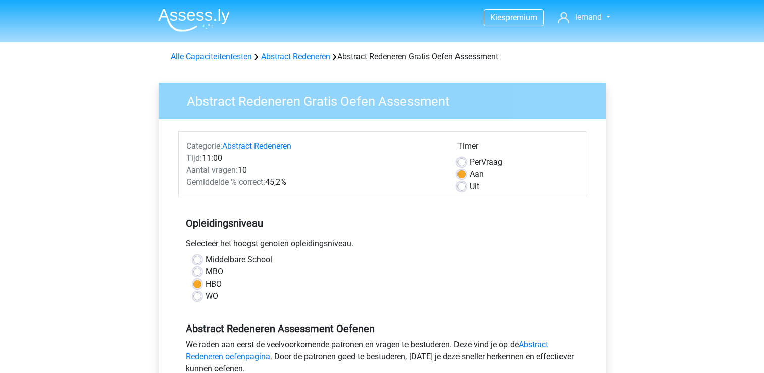
scroll to position [202, 0]
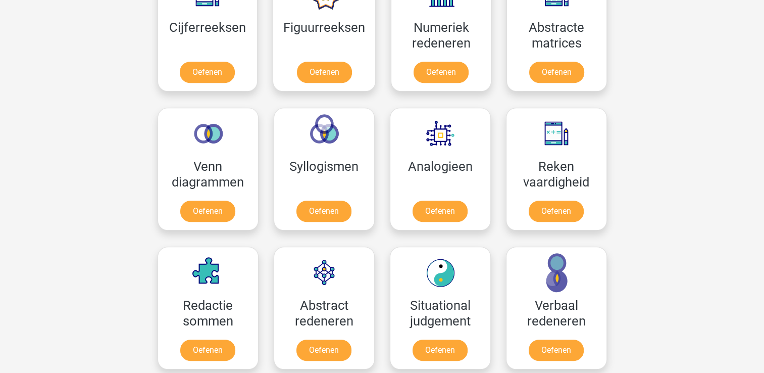
scroll to position [455, 0]
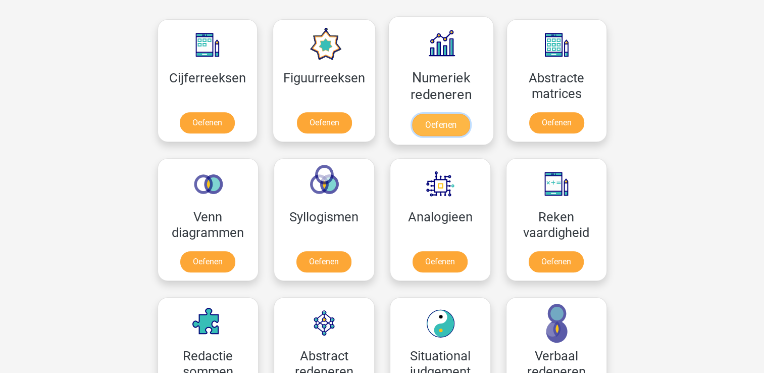
click at [441, 114] on link "Oefenen" at bounding box center [441, 125] width 58 height 22
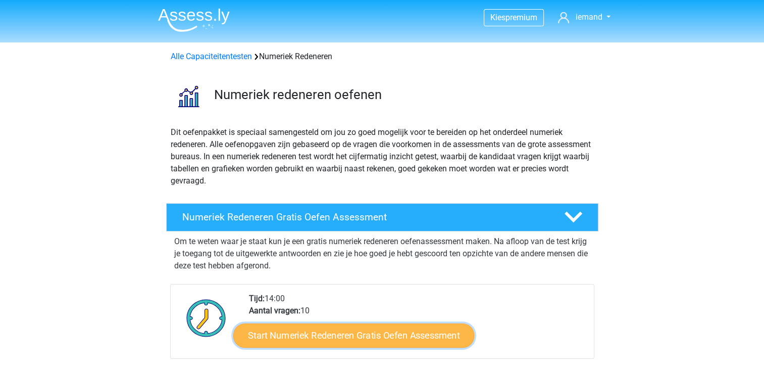
click at [378, 334] on link "Start Numeriek Redeneren Gratis Oefen Assessment" at bounding box center [353, 335] width 241 height 24
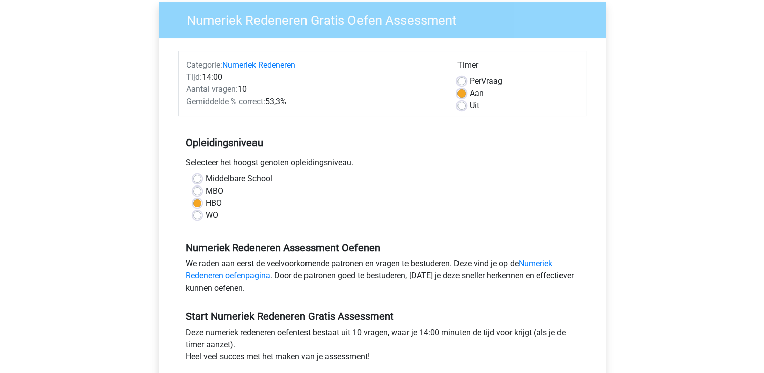
scroll to position [202, 0]
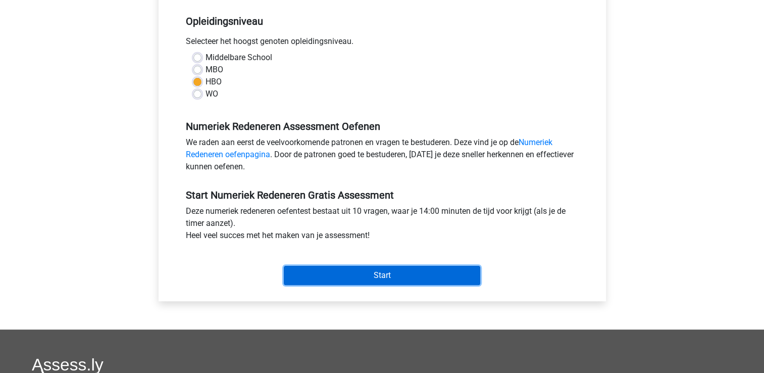
click at [418, 274] on input "Start" at bounding box center [382, 275] width 197 height 19
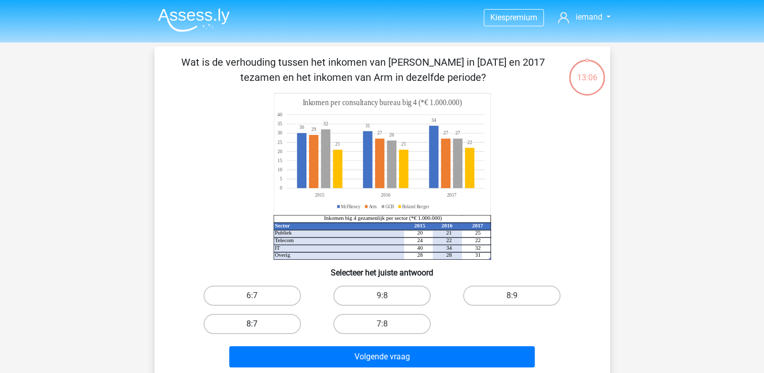
click at [254, 315] on label "8:7" at bounding box center [253, 324] width 98 height 20
click at [254, 324] on input "8:7" at bounding box center [255, 327] width 7 height 7
radio input "true"
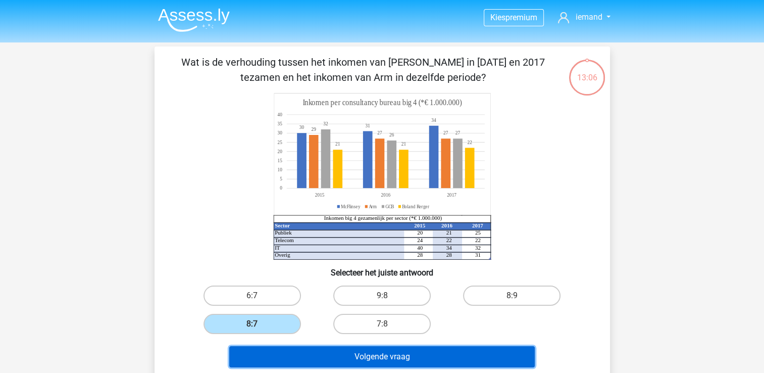
click at [353, 354] on button "Volgende vraag" at bounding box center [382, 356] width 306 height 21
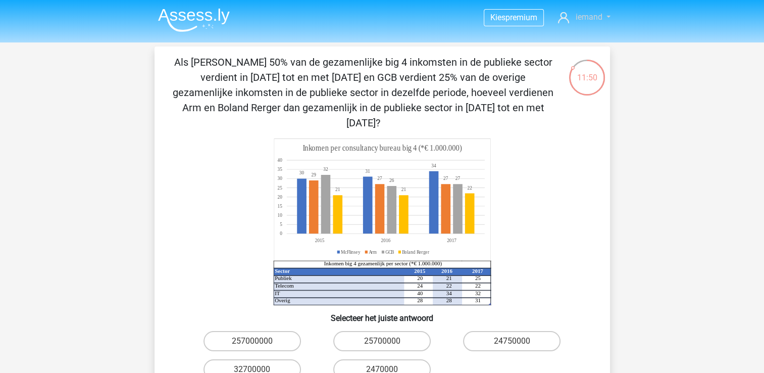
click at [610, 15] on link "iemand" at bounding box center [584, 17] width 60 height 12
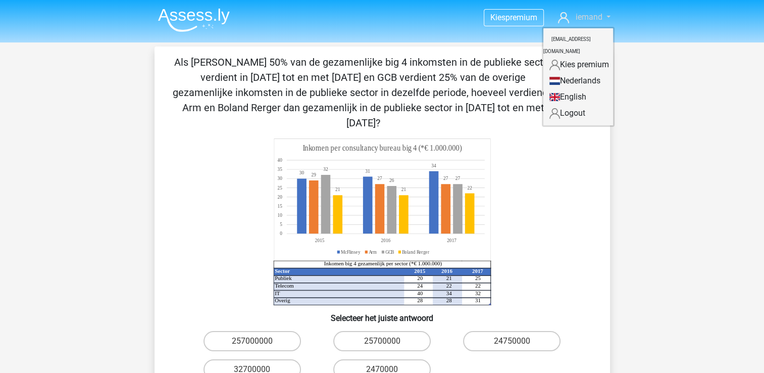
click at [610, 15] on link "iemand" at bounding box center [584, 17] width 60 height 12
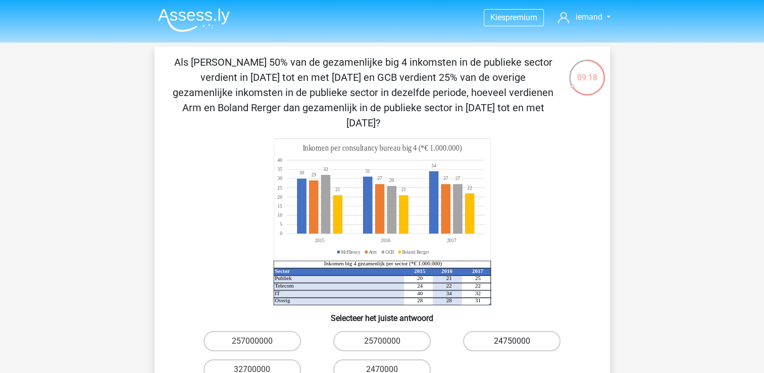
click at [517, 331] on label "24750000" at bounding box center [512, 341] width 98 height 20
click at [517, 341] on input "24750000" at bounding box center [515, 344] width 7 height 7
radio input "true"
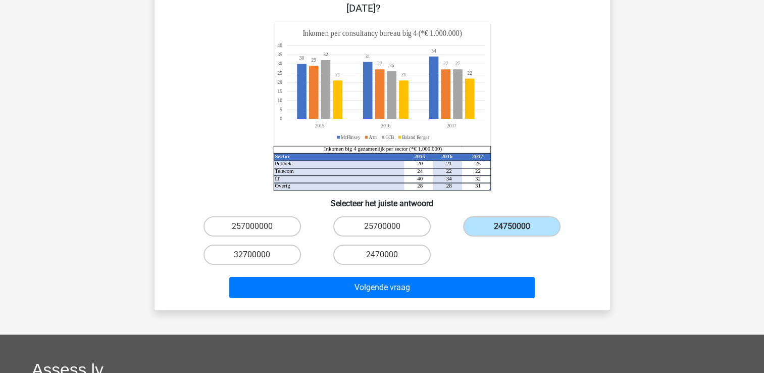
scroll to position [152, 0]
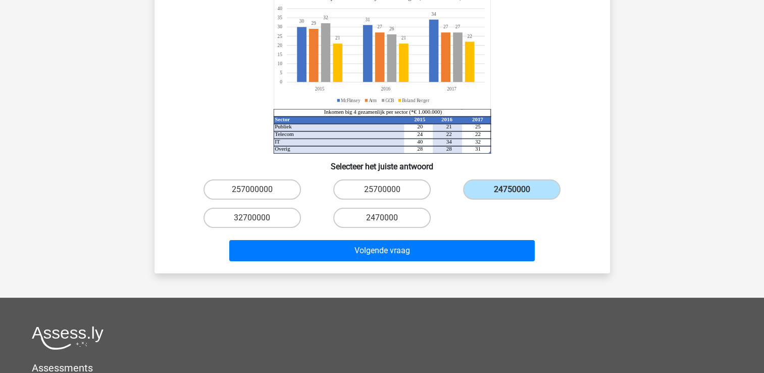
click at [486, 232] on div "Volgende vraag" at bounding box center [382, 248] width 423 height 33
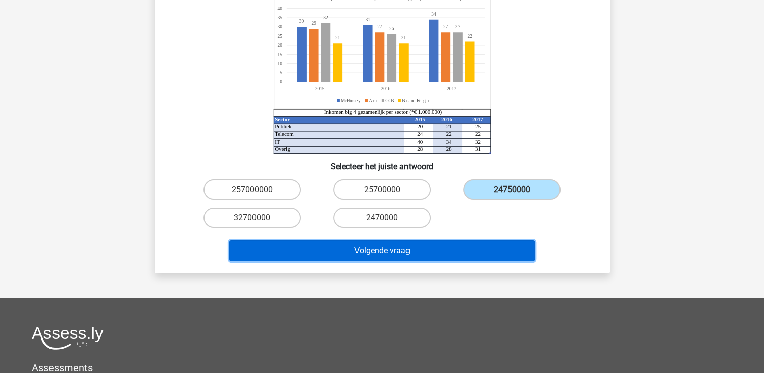
click at [485, 240] on button "Volgende vraag" at bounding box center [382, 250] width 306 height 21
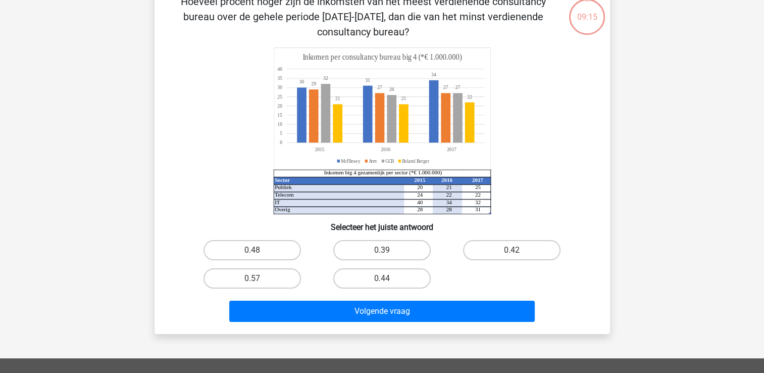
scroll to position [46, 0]
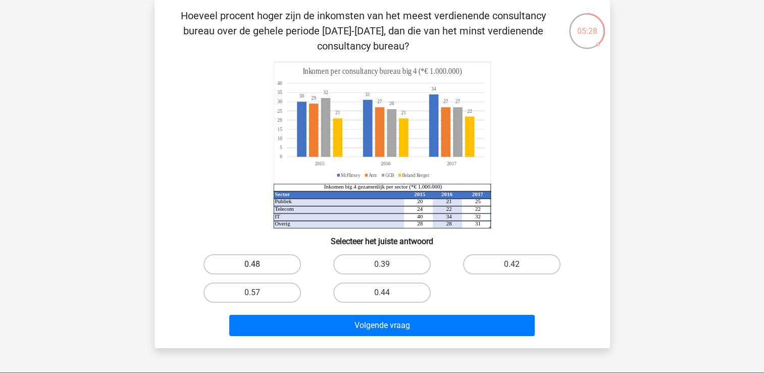
click at [261, 263] on label "0.48" at bounding box center [253, 264] width 98 height 20
click at [259, 264] on input "0.48" at bounding box center [255, 267] width 7 height 7
radio input "true"
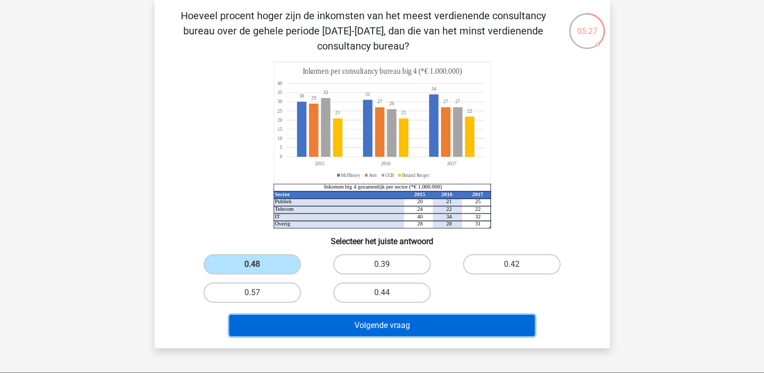
click at [358, 326] on button "Volgende vraag" at bounding box center [382, 325] width 306 height 21
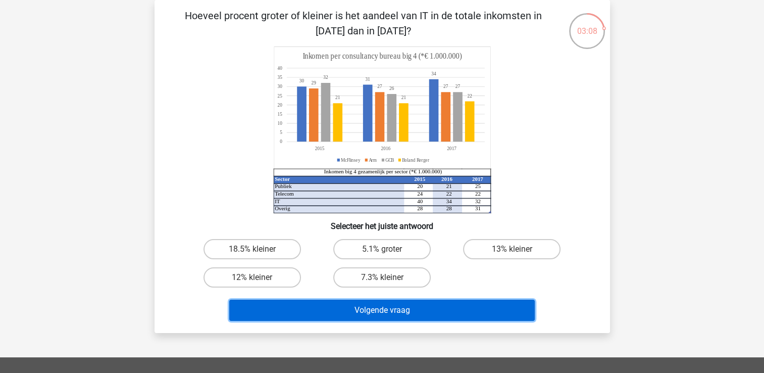
click at [459, 306] on button "Volgende vraag" at bounding box center [382, 310] width 306 height 21
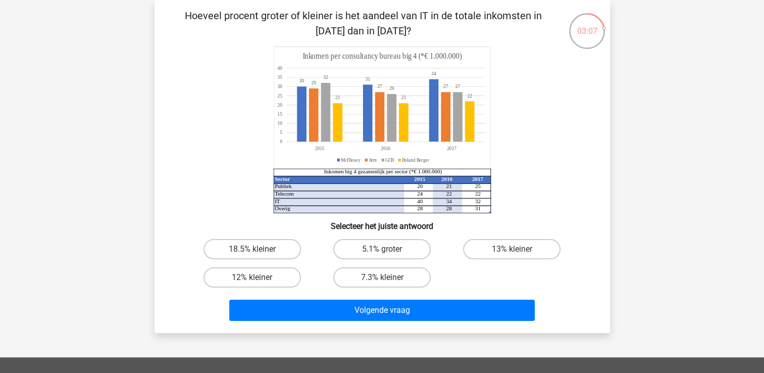
click at [482, 279] on div "18.5% kleiner 5.1% groter 13% kleiner 12% kleiner 7.3% kleiner" at bounding box center [382, 263] width 390 height 57
click at [285, 246] on label "18.5% kleiner" at bounding box center [253, 249] width 98 height 20
click at [259, 249] on input "18.5% kleiner" at bounding box center [255, 252] width 7 height 7
radio input "true"
click at [333, 321] on div "Volgende vraag" at bounding box center [382, 312] width 390 height 25
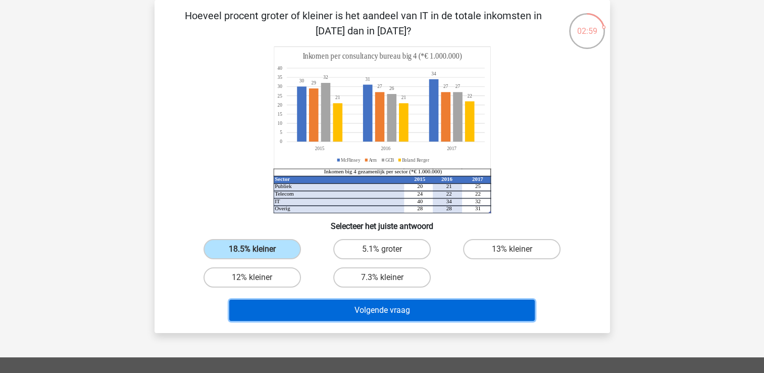
click at [335, 319] on button "Volgende vraag" at bounding box center [382, 310] width 306 height 21
click at [461, 310] on button "Volgende vraag" at bounding box center [382, 310] width 306 height 21
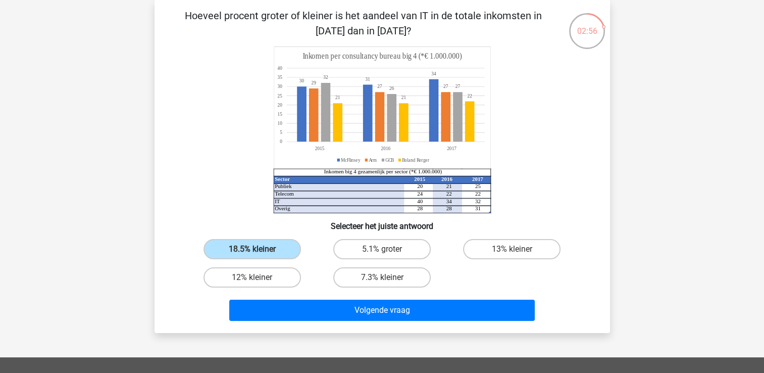
click at [261, 235] on div "18.5% kleiner" at bounding box center [252, 249] width 130 height 28
click at [268, 251] on label "18.5% kleiner" at bounding box center [253, 249] width 98 height 20
click at [259, 251] on input "18.5% kleiner" at bounding box center [255, 252] width 7 height 7
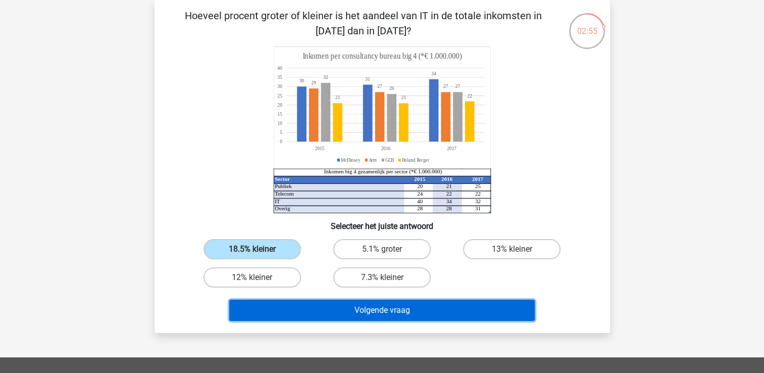
click at [316, 309] on button "Volgende vraag" at bounding box center [382, 310] width 306 height 21
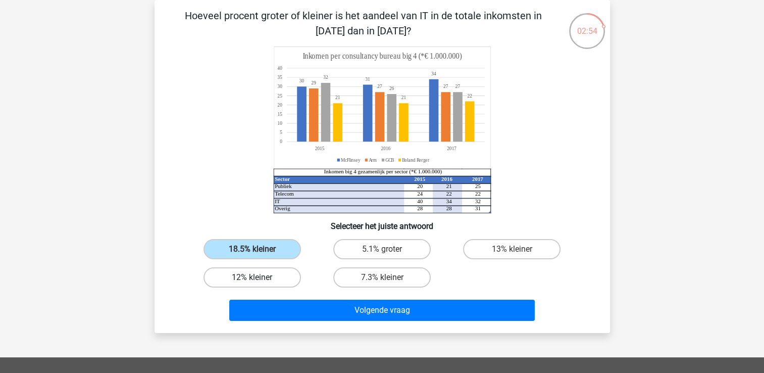
click at [277, 270] on label "12% kleiner" at bounding box center [253, 277] width 98 height 20
click at [259, 277] on input "12% kleiner" at bounding box center [255, 280] width 7 height 7
radio input "true"
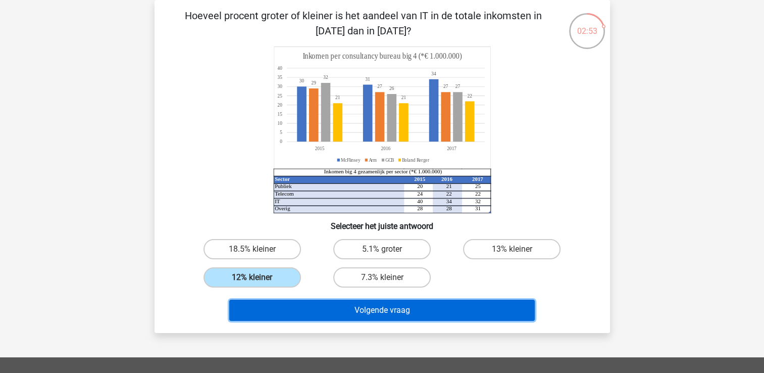
click at [312, 307] on button "Volgende vraag" at bounding box center [382, 310] width 306 height 21
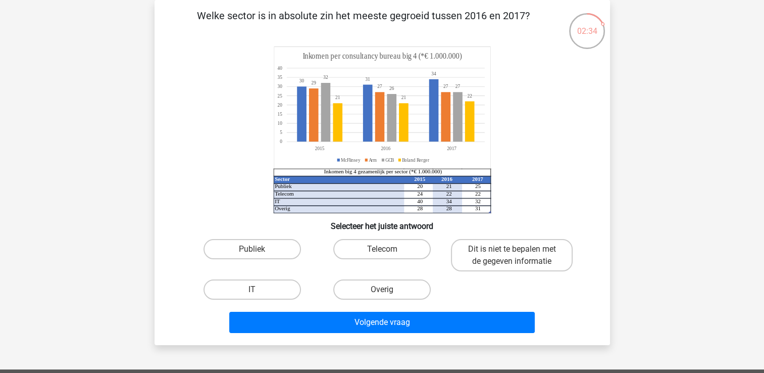
click at [252, 252] on input "Publiek" at bounding box center [255, 252] width 7 height 7
radio input "true"
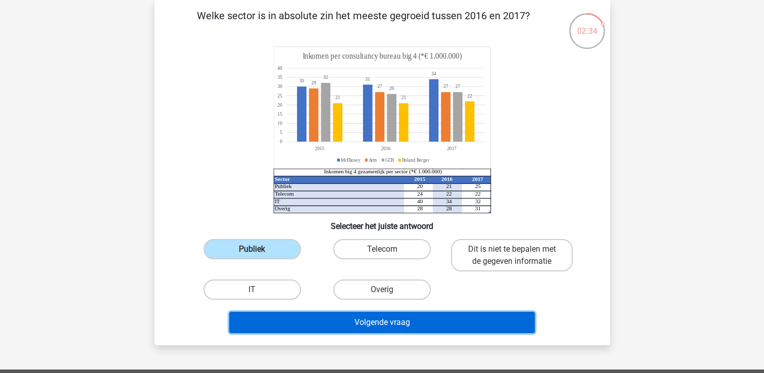
click at [373, 315] on button "Volgende vraag" at bounding box center [382, 322] width 306 height 21
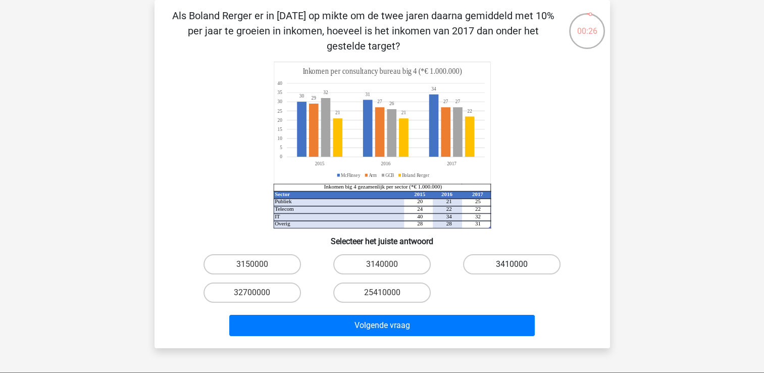
click at [500, 266] on label "3410000" at bounding box center [512, 264] width 98 height 20
click at [512, 266] on input "3410000" at bounding box center [515, 267] width 7 height 7
radio input "true"
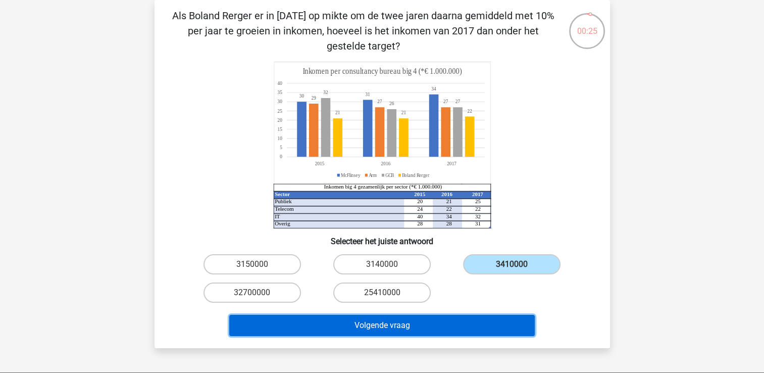
click at [475, 331] on button "Volgende vraag" at bounding box center [382, 325] width 306 height 21
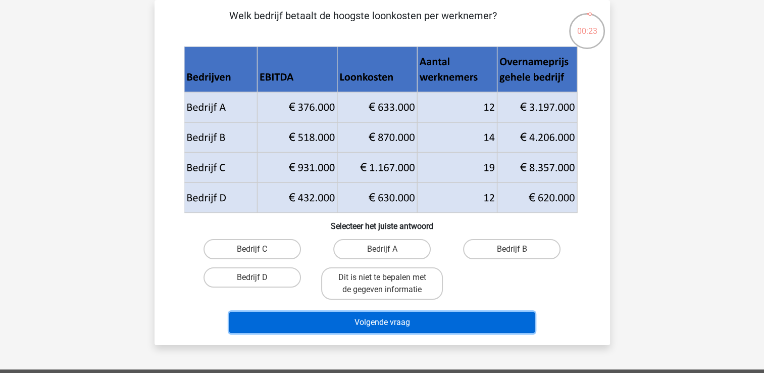
click at [477, 320] on button "Volgende vraag" at bounding box center [382, 322] width 306 height 21
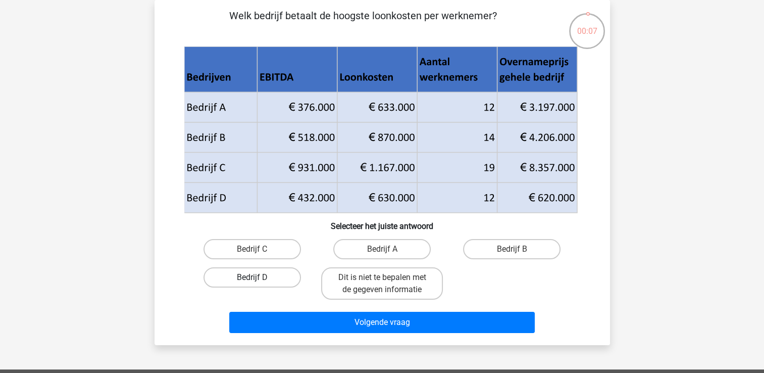
click at [271, 286] on label "Bedrijf D" at bounding box center [253, 277] width 98 height 20
click at [259, 284] on input "Bedrijf D" at bounding box center [255, 280] width 7 height 7
radio input "true"
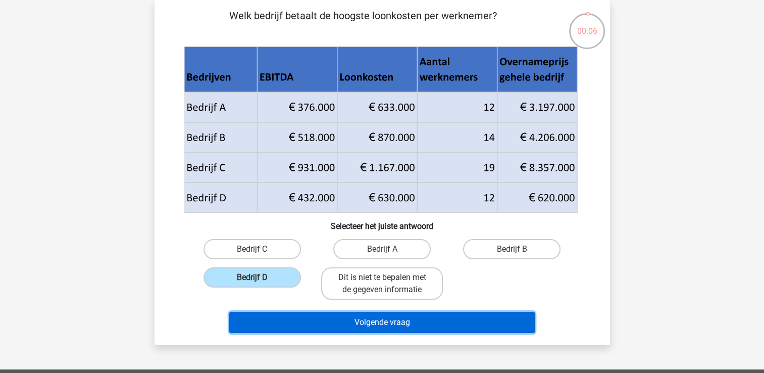
click at [315, 313] on button "Volgende vraag" at bounding box center [382, 322] width 306 height 21
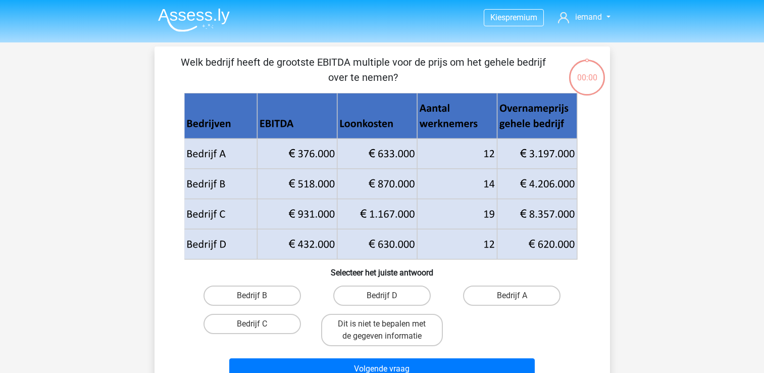
scroll to position [46, 0]
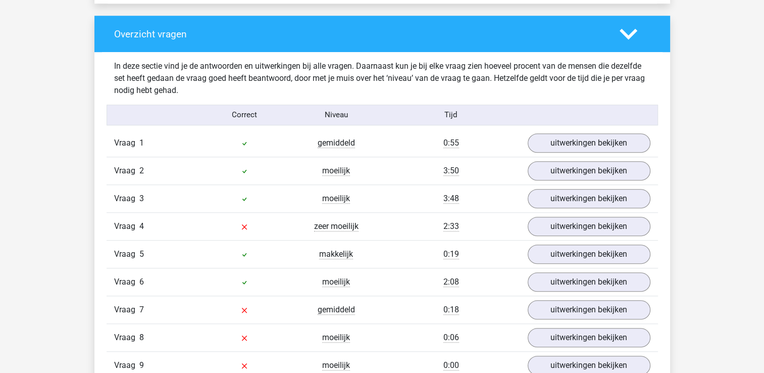
scroll to position [758, 0]
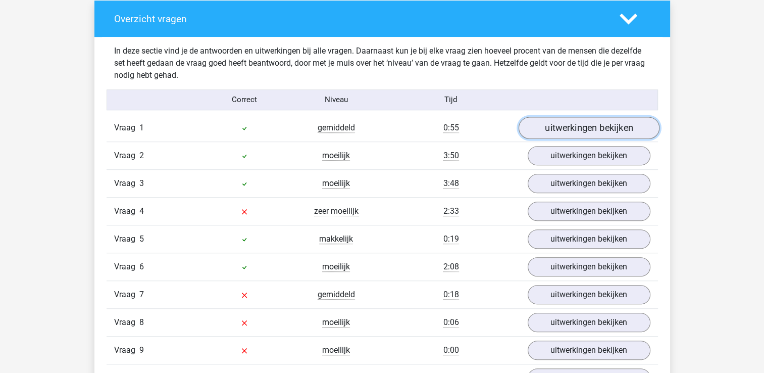
click at [578, 132] on link "uitwerkingen bekijken" at bounding box center [588, 128] width 141 height 22
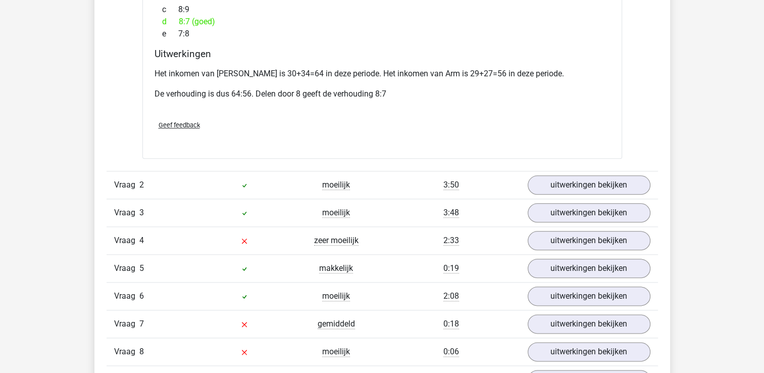
scroll to position [1162, 0]
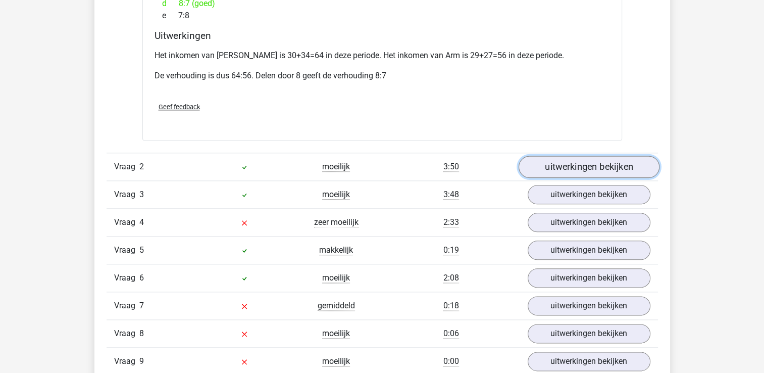
click at [572, 157] on link "uitwerkingen bekijken" at bounding box center [588, 167] width 141 height 22
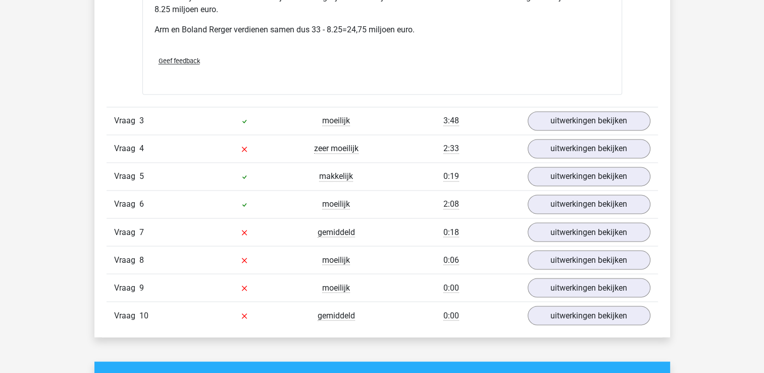
scroll to position [1718, 0]
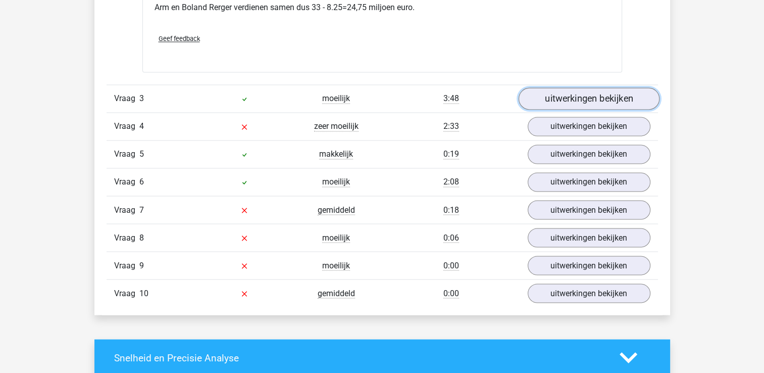
click at [586, 88] on link "uitwerkingen bekijken" at bounding box center [588, 99] width 141 height 22
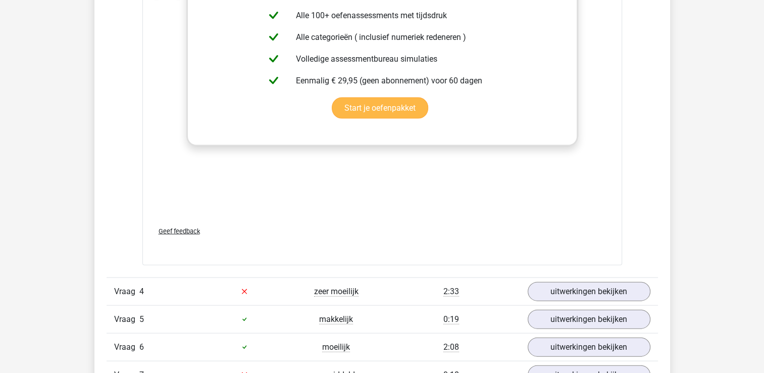
scroll to position [2425, 0]
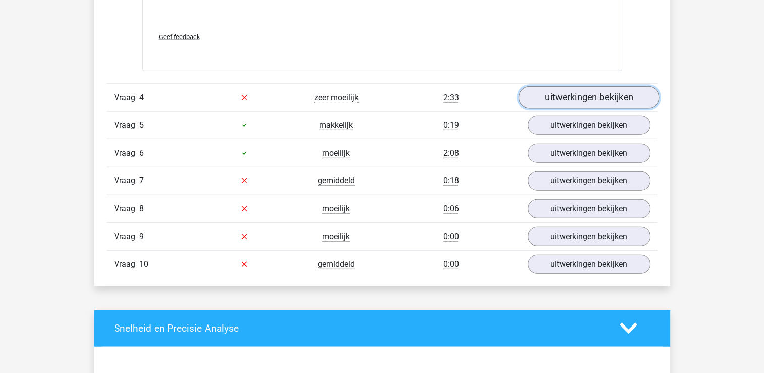
click at [567, 86] on link "uitwerkingen bekijken" at bounding box center [588, 97] width 141 height 22
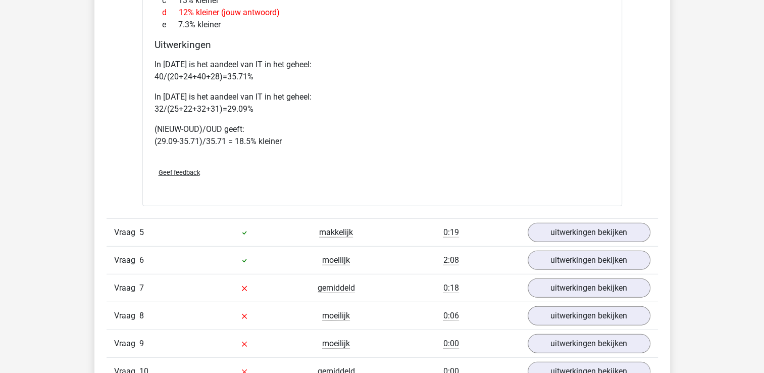
scroll to position [2880, 0]
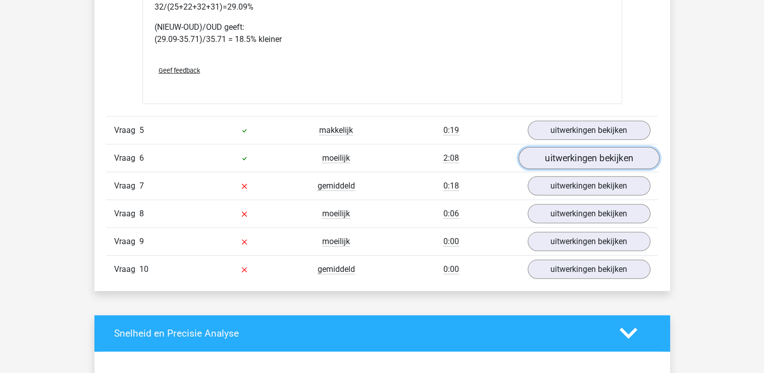
click at [583, 147] on link "uitwerkingen bekijken" at bounding box center [588, 158] width 141 height 22
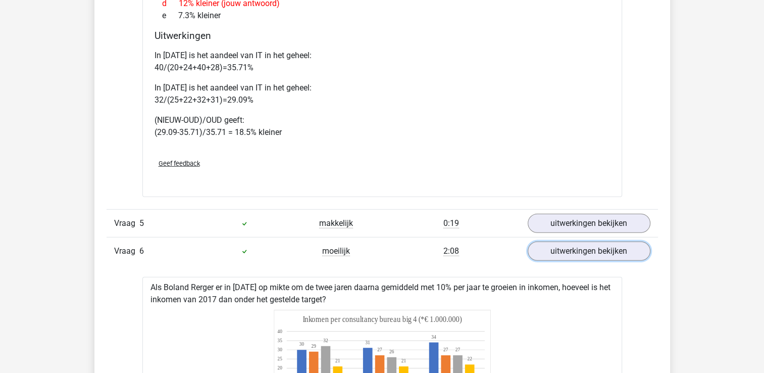
scroll to position [2779, 0]
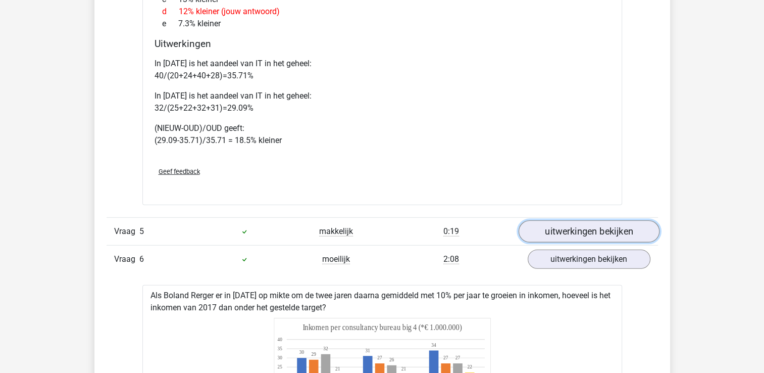
click at [583, 220] on link "uitwerkingen bekijken" at bounding box center [588, 231] width 141 height 22
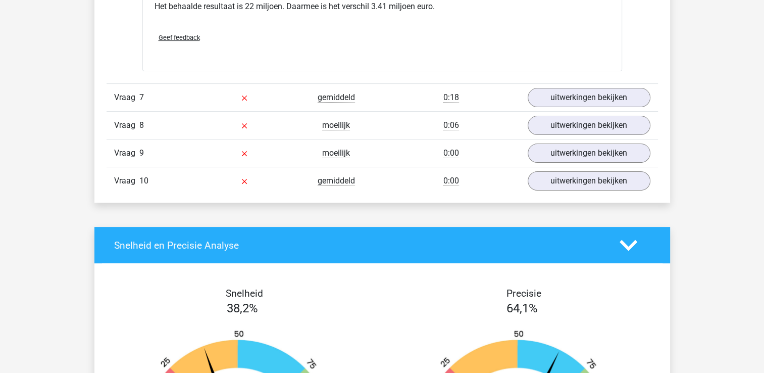
scroll to position [4042, 0]
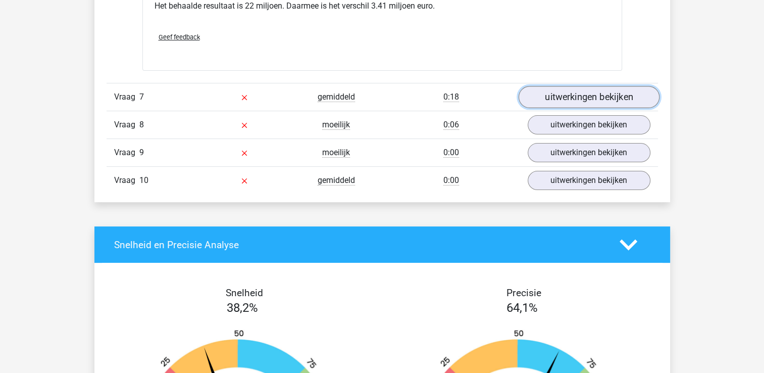
click at [564, 86] on link "uitwerkingen bekijken" at bounding box center [588, 97] width 141 height 22
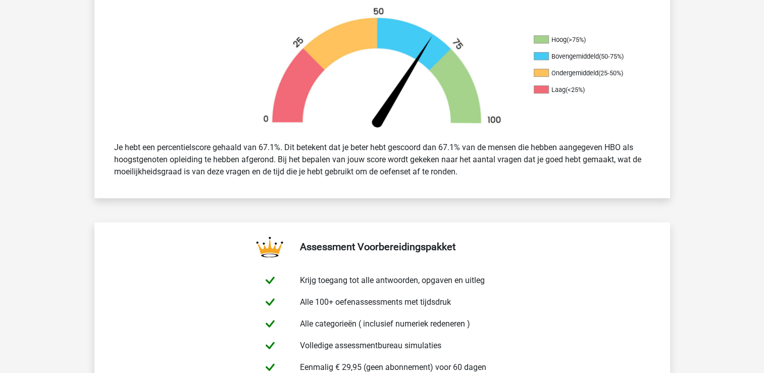
scroll to position [0, 0]
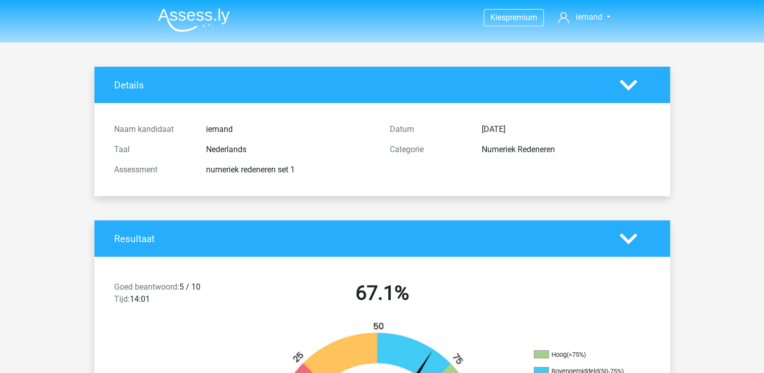
click at [630, 235] on icon at bounding box center [629, 239] width 18 height 18
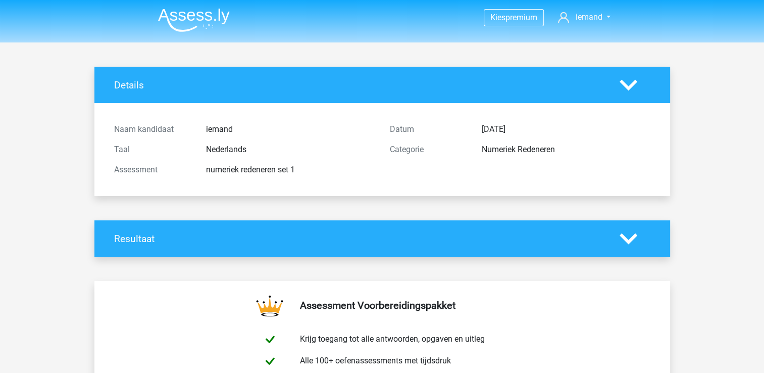
click at [630, 82] on icon at bounding box center [629, 85] width 18 height 18
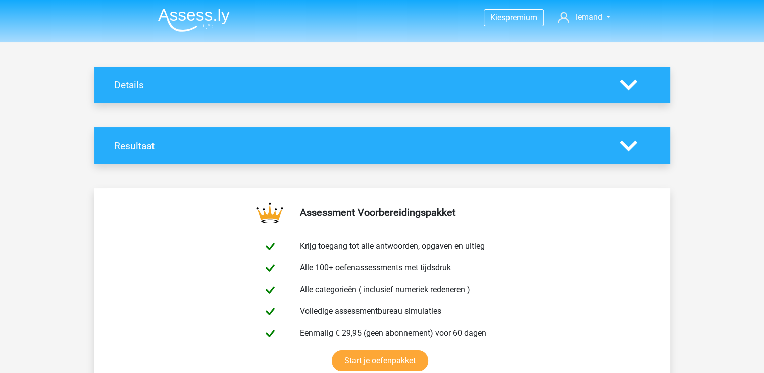
click at [624, 83] on polygon at bounding box center [629, 84] width 18 height 11
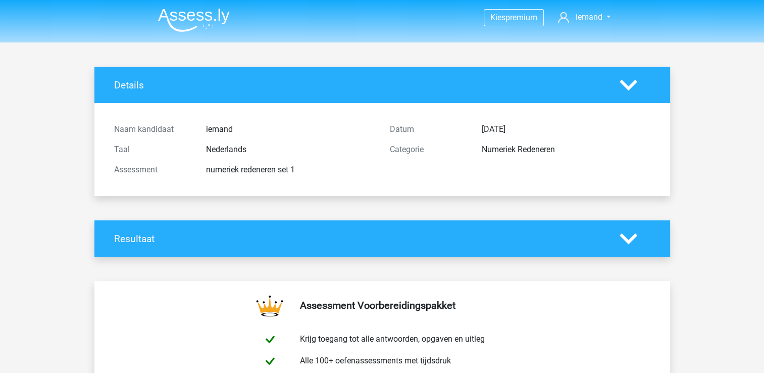
click at [626, 239] on polygon at bounding box center [629, 238] width 18 height 11
